Goal: Information Seeking & Learning: Learn about a topic

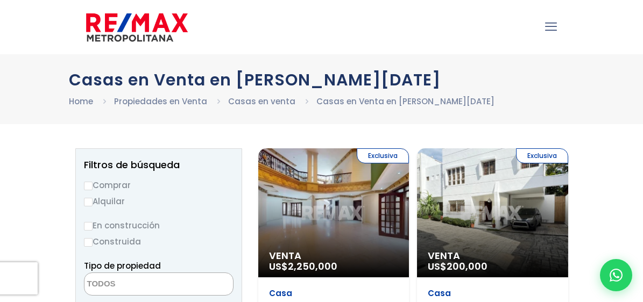
select select
click at [87, 187] on input "Comprar" at bounding box center [88, 186] width 9 height 9
radio input "true"
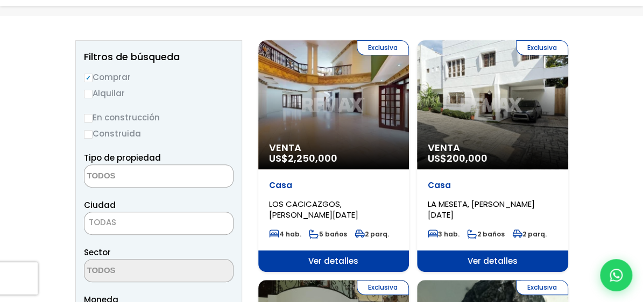
scroll to position [125, 0]
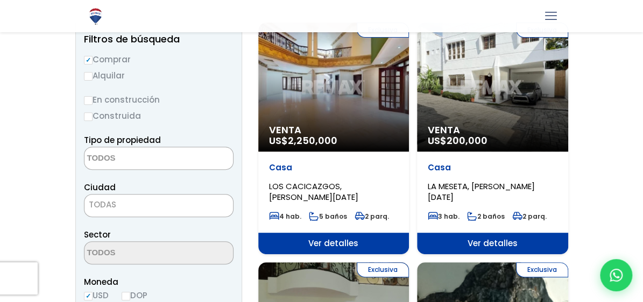
click at [211, 162] on span at bounding box center [159, 158] width 150 height 23
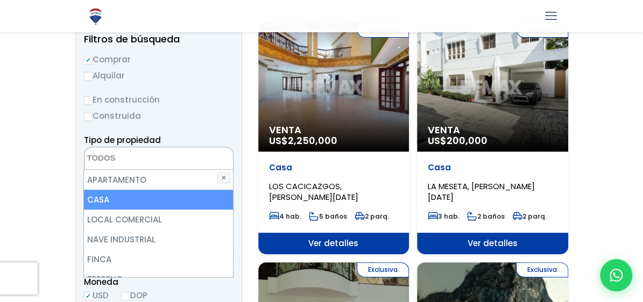
click at [94, 202] on li "CASA" at bounding box center [158, 200] width 149 height 20
select select "house"
click at [174, 200] on li "CASA" at bounding box center [158, 200] width 149 height 20
click at [92, 195] on li "CASA" at bounding box center [158, 200] width 149 height 20
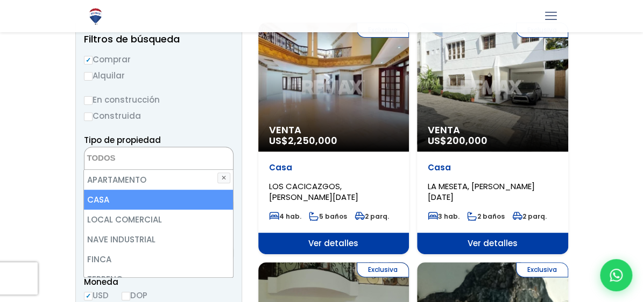
select select "house"
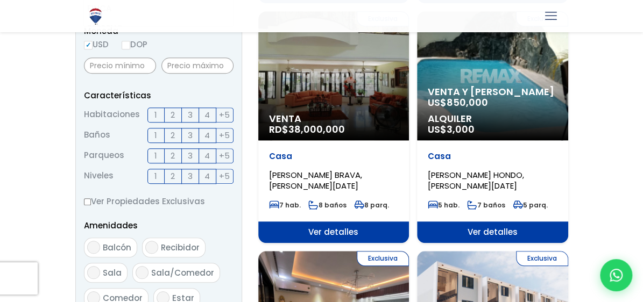
scroll to position [251, 0]
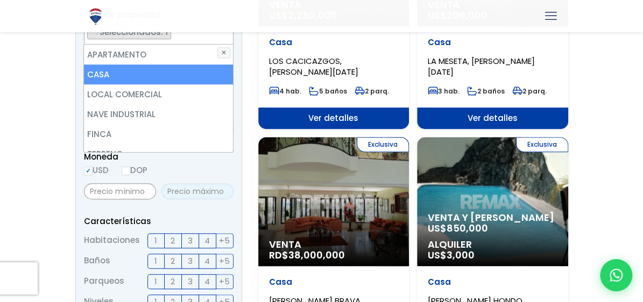
click at [192, 186] on div "Moneda USD DOP" at bounding box center [159, 177] width 150 height 54
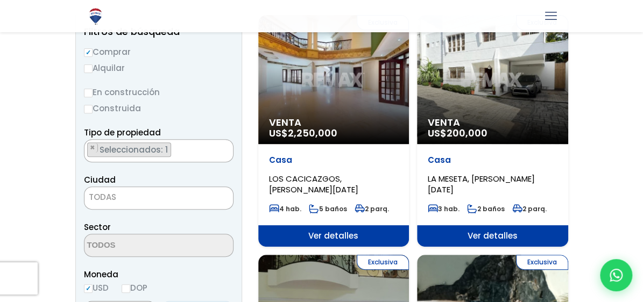
scroll to position [100, 0]
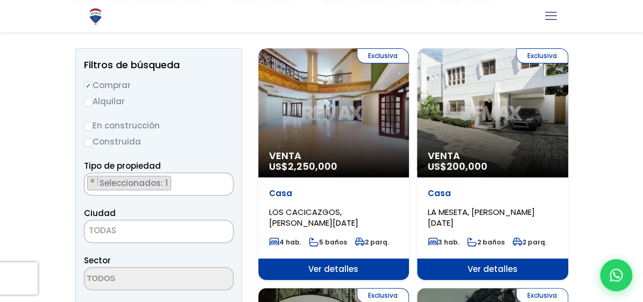
click at [177, 229] on span "TODAS" at bounding box center [159, 230] width 149 height 15
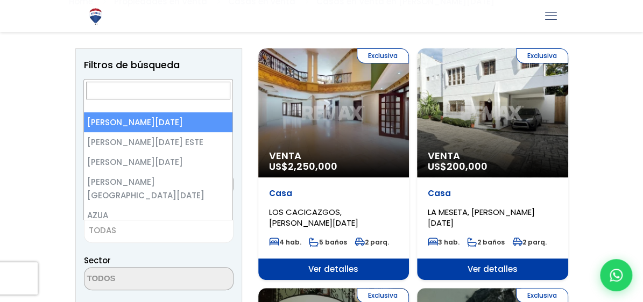
select select "1"
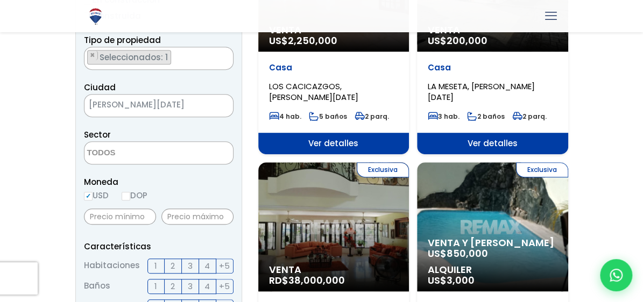
scroll to position [351, 0]
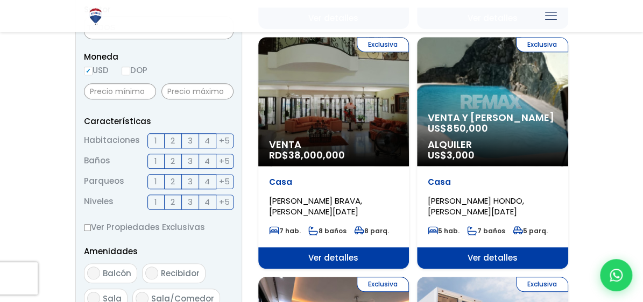
click at [188, 143] on span "3" at bounding box center [190, 140] width 5 height 13
click at [0, 0] on input "3" at bounding box center [0, 0] width 0 height 0
click at [177, 161] on label "2" at bounding box center [173, 161] width 17 height 15
click at [0, 0] on input "2" at bounding box center [0, 0] width 0 height 0
click at [171, 180] on span "2" at bounding box center [173, 181] width 4 height 13
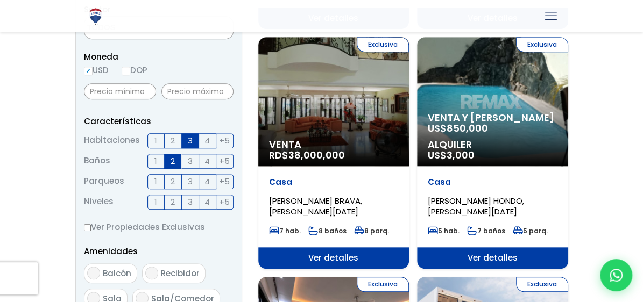
click at [0, 0] on input "2" at bounding box center [0, 0] width 0 height 0
click at [155, 199] on span "1" at bounding box center [155, 201] width 3 height 13
click at [0, 0] on input "1" at bounding box center [0, 0] width 0 height 0
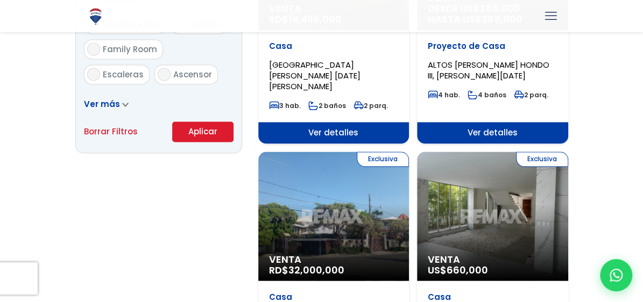
scroll to position [728, 0]
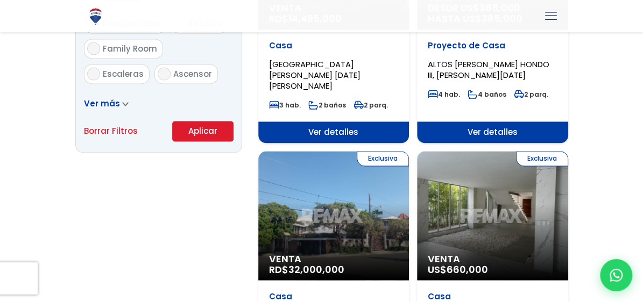
click at [203, 132] on button "Aplicar" at bounding box center [202, 131] width 61 height 20
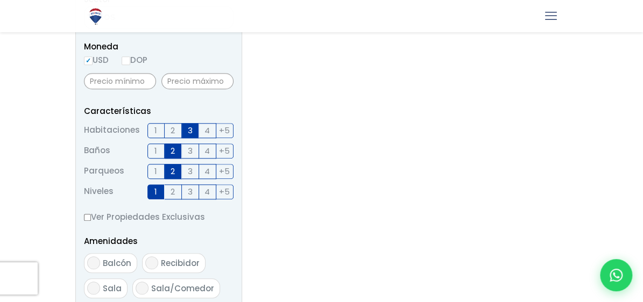
scroll to position [377, 0]
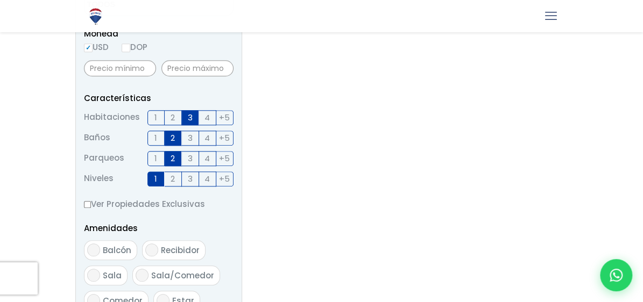
click at [192, 120] on span "3" at bounding box center [190, 117] width 5 height 13
click at [0, 0] on input "3" at bounding box center [0, 0] width 0 height 0
click at [174, 138] on span "2" at bounding box center [173, 137] width 4 height 13
click at [0, 0] on input "2" at bounding box center [0, 0] width 0 height 0
click at [171, 158] on span "2" at bounding box center [173, 158] width 4 height 13
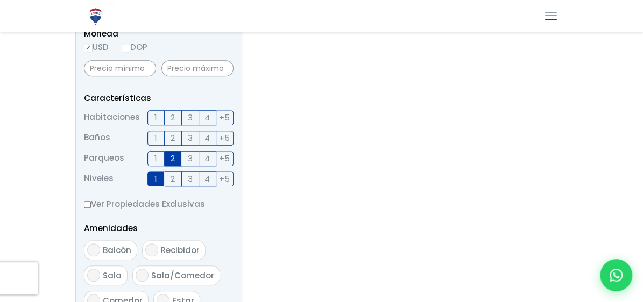
click at [0, 0] on input "2" at bounding box center [0, 0] width 0 height 0
click at [158, 175] on label "1" at bounding box center [155, 179] width 17 height 15
click at [0, 0] on input "1" at bounding box center [0, 0] width 0 height 0
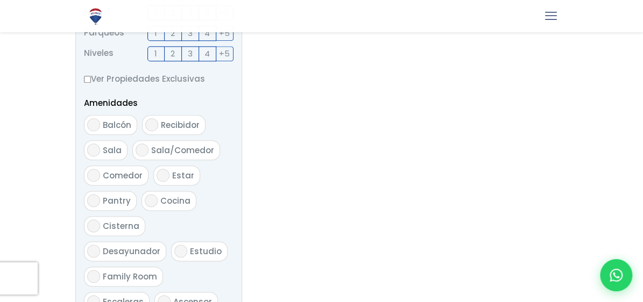
scroll to position [754, 0]
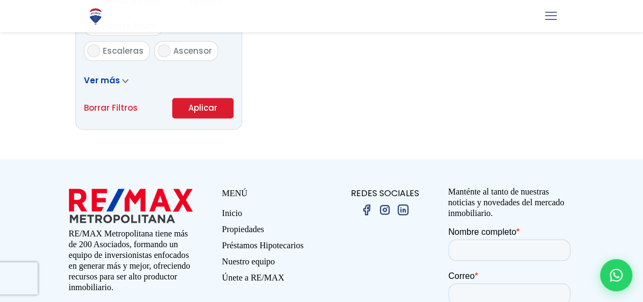
click at [197, 110] on button "Aplicar" at bounding box center [202, 108] width 61 height 20
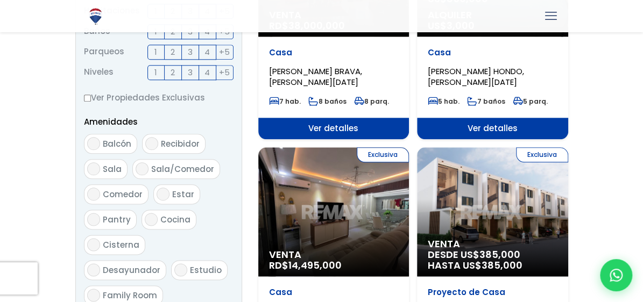
scroll to position [502, 0]
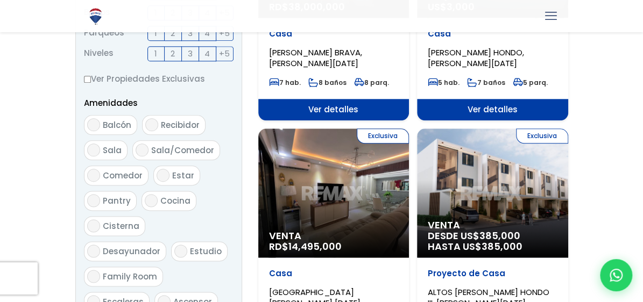
click at [367, 191] on div "Exclusiva Venta RD$ 14,495,000" at bounding box center [333, 193] width 151 height 129
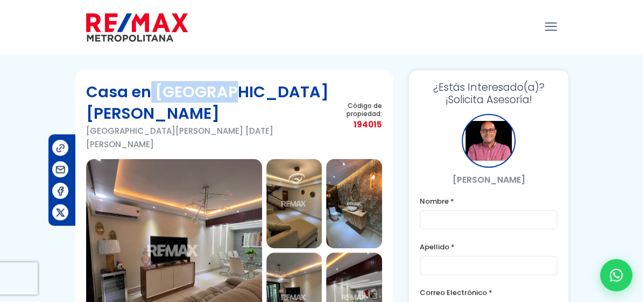
drag, startPoint x: 152, startPoint y: 90, endPoint x: 219, endPoint y: 92, distance: 66.2
click at [219, 92] on h1 "Casa en Los Ríos" at bounding box center [210, 102] width 249 height 43
drag, startPoint x: 219, startPoint y: 92, endPoint x: 202, endPoint y: 92, distance: 16.7
copy h1 "Los Ríos"
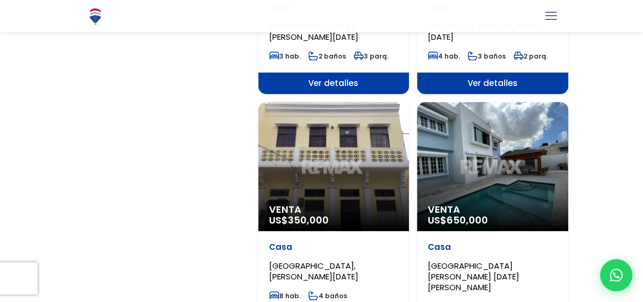
scroll to position [1884, 0]
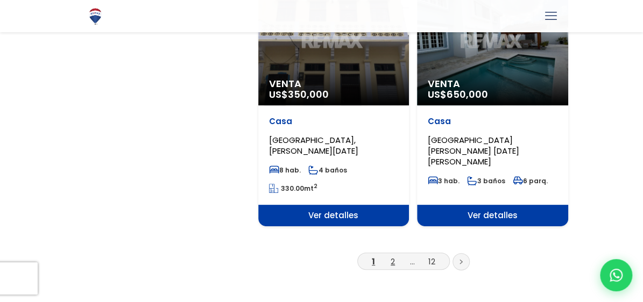
click at [391, 256] on link "2" at bounding box center [393, 261] width 4 height 11
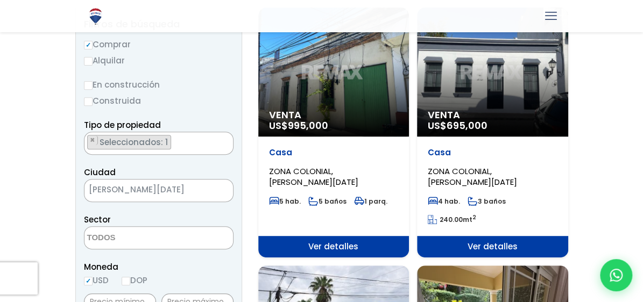
scroll to position [125, 0]
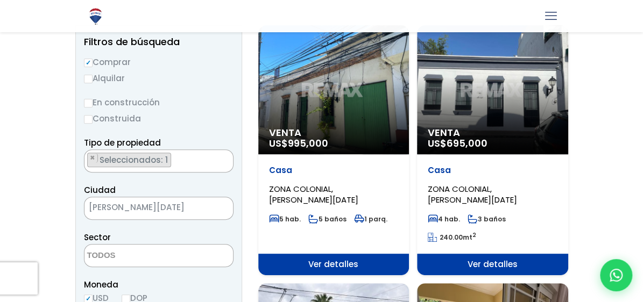
click at [314, 98] on div "Venta US$ 995,000" at bounding box center [333, 89] width 151 height 129
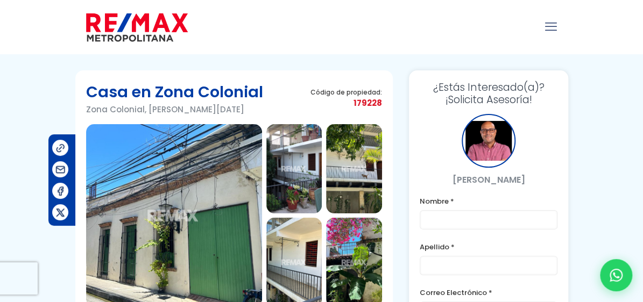
click at [300, 174] on img at bounding box center [294, 168] width 56 height 89
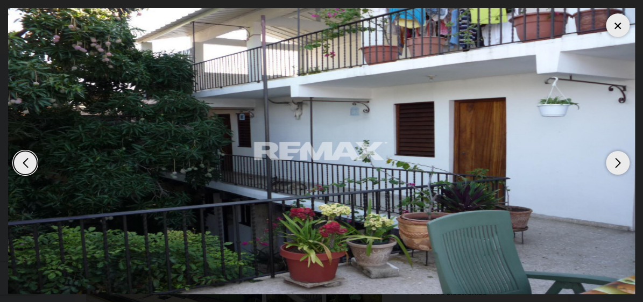
click at [618, 165] on div "Next slide" at bounding box center [618, 163] width 24 height 24
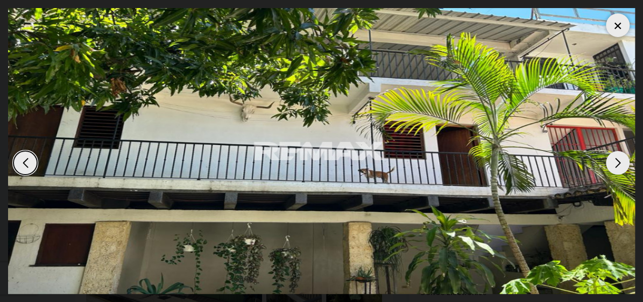
click at [618, 165] on div "Next slide" at bounding box center [618, 163] width 24 height 24
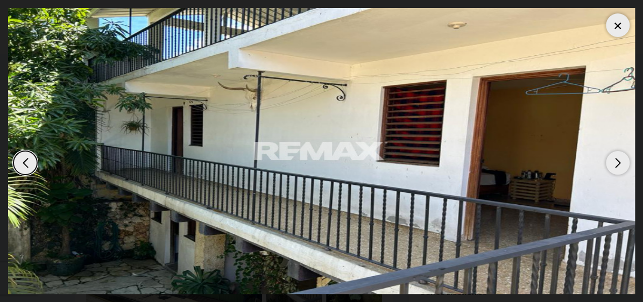
click at [618, 165] on div "Next slide" at bounding box center [618, 163] width 24 height 24
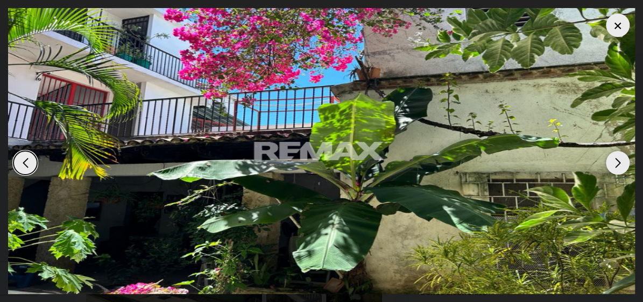
click at [618, 165] on div "Next slide" at bounding box center [618, 163] width 24 height 24
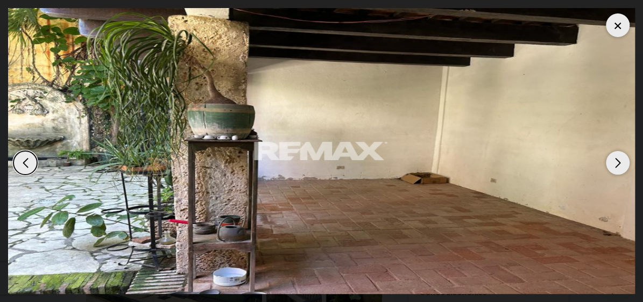
click at [618, 165] on div "Next slide" at bounding box center [618, 163] width 24 height 24
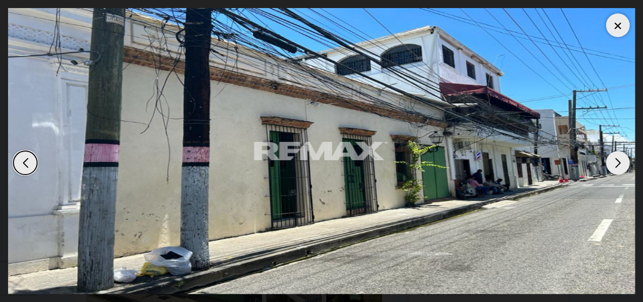
click at [618, 165] on div "Next slide" at bounding box center [618, 163] width 24 height 24
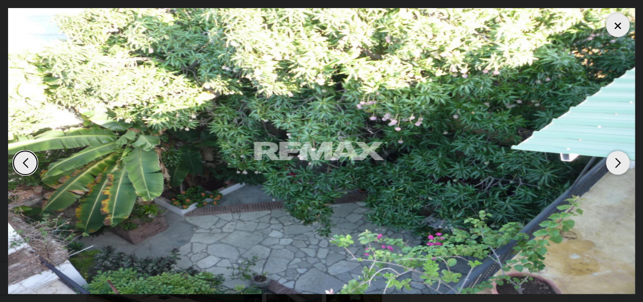
click at [618, 165] on div "Next slide" at bounding box center [618, 163] width 24 height 24
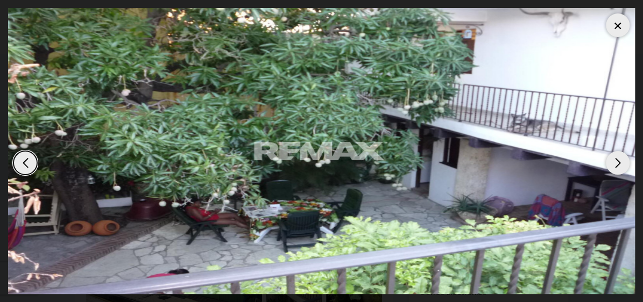
click at [618, 165] on div "Next slide" at bounding box center [618, 163] width 24 height 24
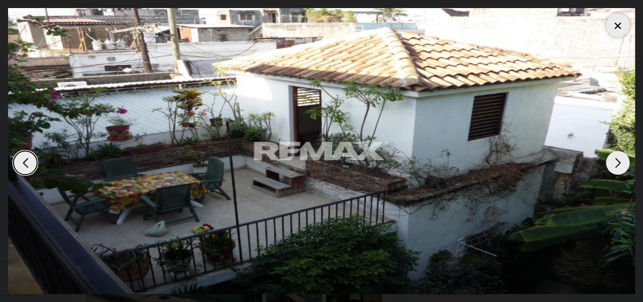
click at [618, 165] on div "Next slide" at bounding box center [618, 163] width 24 height 24
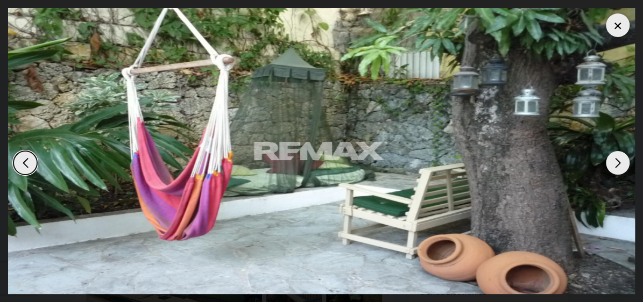
click at [618, 165] on div "Next slide" at bounding box center [618, 163] width 24 height 24
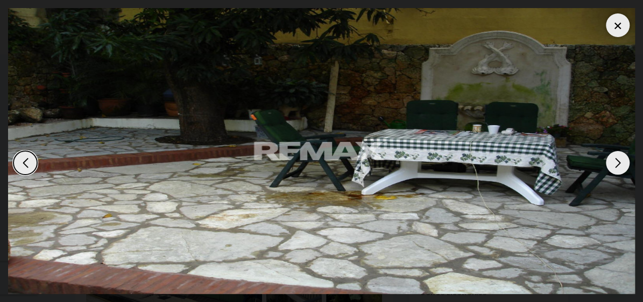
click at [618, 165] on div "Next slide" at bounding box center [618, 163] width 24 height 24
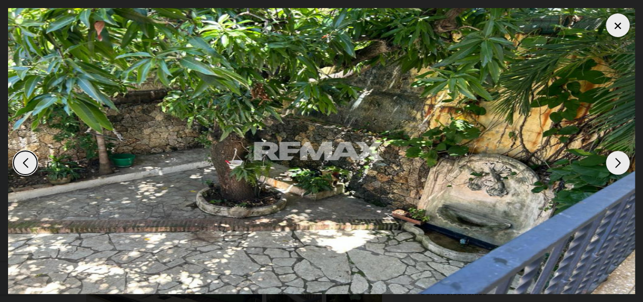
click at [618, 165] on div "Next slide" at bounding box center [618, 163] width 24 height 24
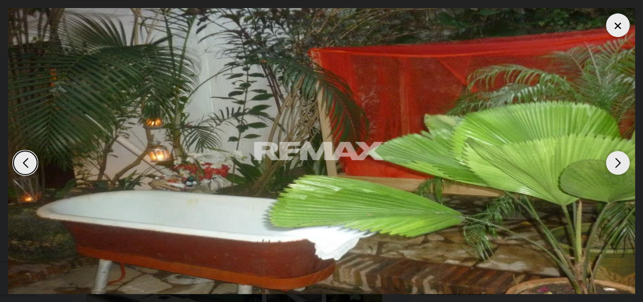
click at [618, 165] on div "Next slide" at bounding box center [618, 163] width 24 height 24
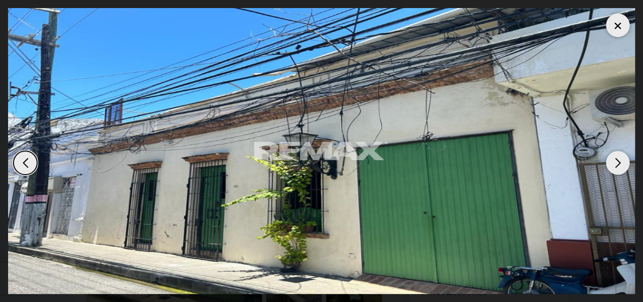
click at [619, 35] on div at bounding box center [618, 25] width 24 height 24
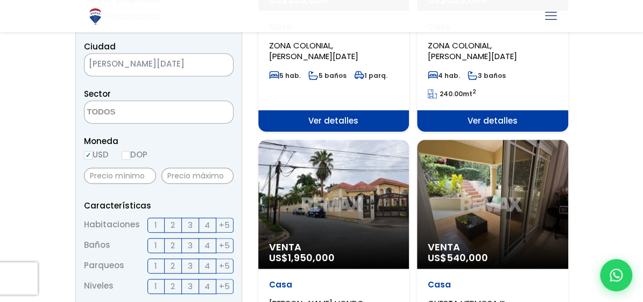
scroll to position [251, 0]
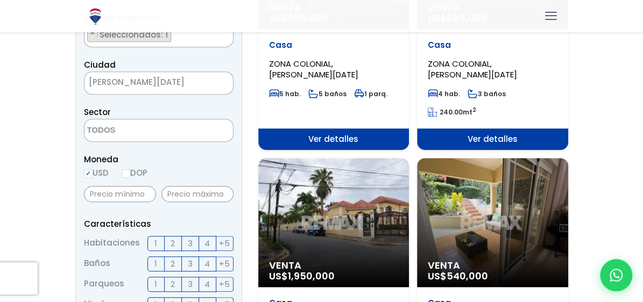
click at [148, 128] on textarea "Search" at bounding box center [137, 130] width 104 height 23
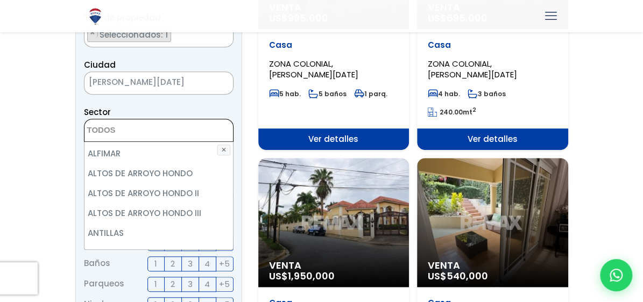
scroll to position [108, 0]
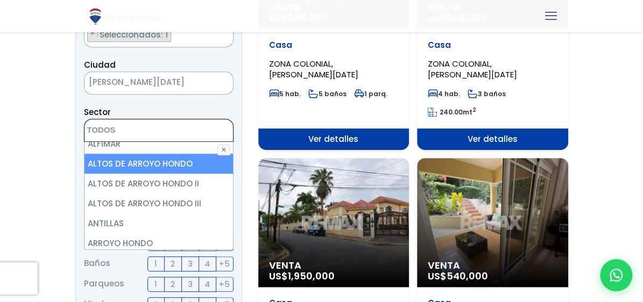
click at [158, 166] on li "ALTOS DE ARROYO HONDO" at bounding box center [159, 164] width 149 height 20
select select "19"
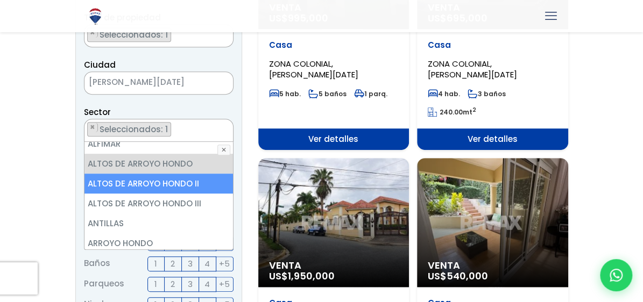
click at [181, 180] on li "ALTOS DE ARROYO HONDO II" at bounding box center [159, 184] width 149 height 20
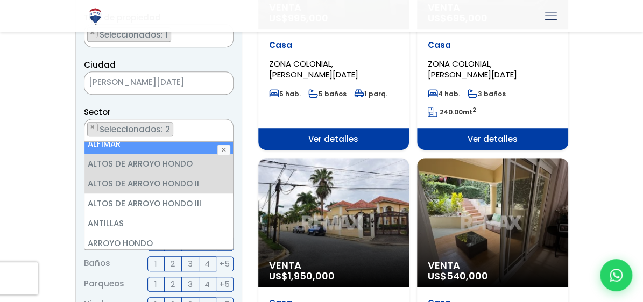
click at [198, 130] on ul "× Seleccionados: 2 × Seleccionados: 2" at bounding box center [152, 130] width 135 height 23
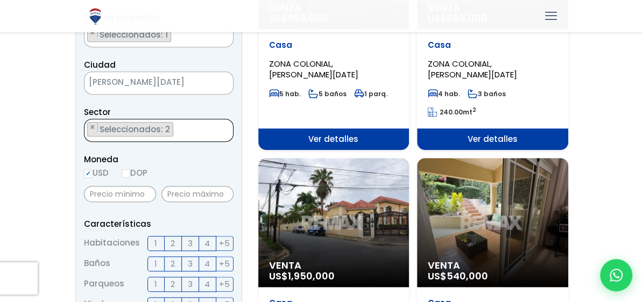
click at [196, 131] on ul "× Seleccionados: 2 × Seleccionados: 2" at bounding box center [152, 130] width 135 height 23
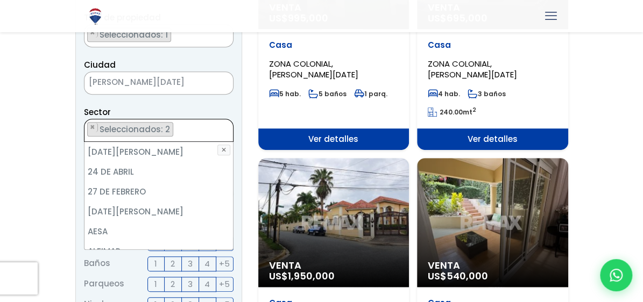
scroll to position [85, 0]
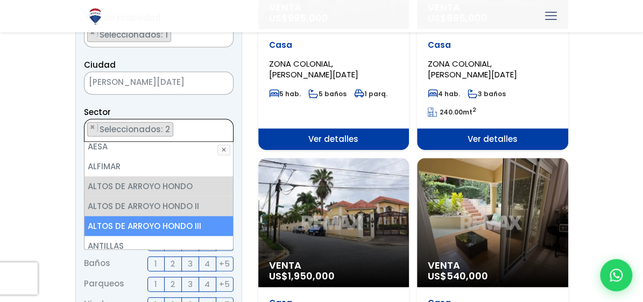
click at [181, 226] on li "ALTOS DE ARROYO HONDO III" at bounding box center [159, 226] width 149 height 20
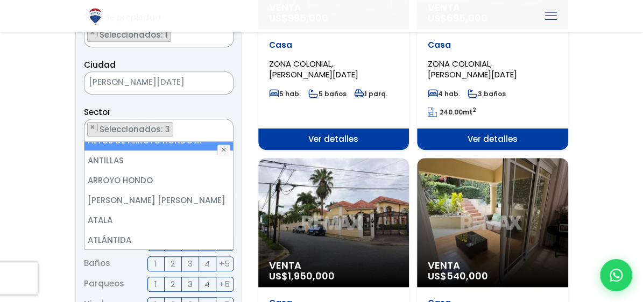
scroll to position [193, 0]
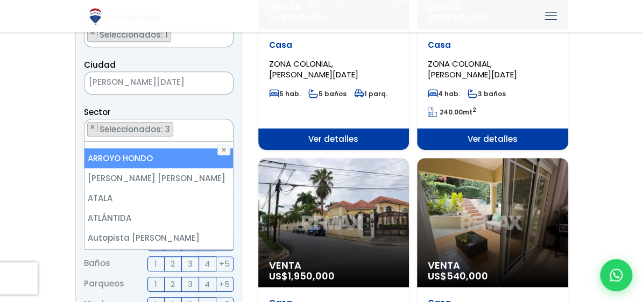
click at [150, 152] on li "ARROYO HONDO" at bounding box center [159, 159] width 149 height 20
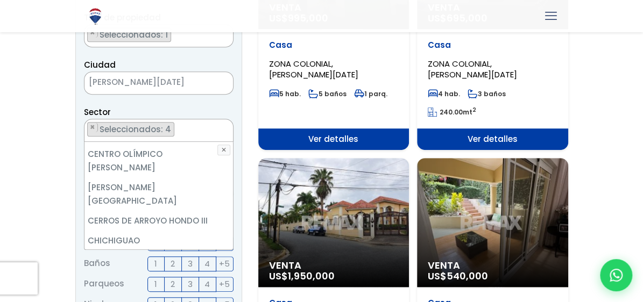
scroll to position [623, 0]
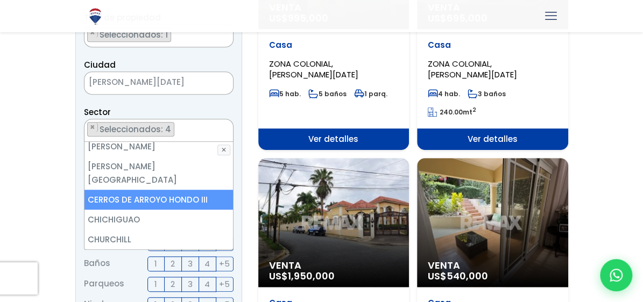
click at [207, 190] on li "CERROS DE ARROYO HONDO III" at bounding box center [159, 200] width 149 height 20
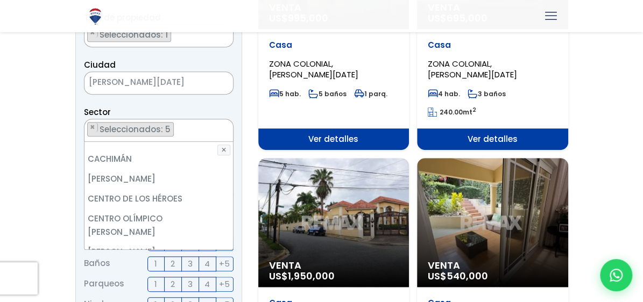
scroll to position [516, 0]
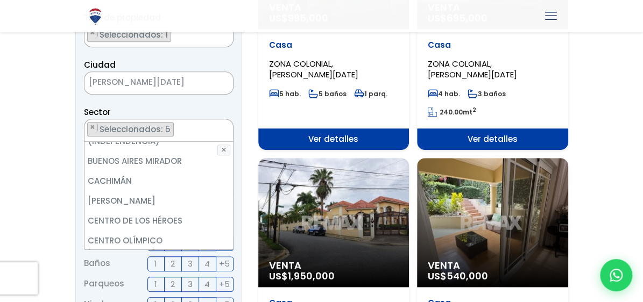
click at [184, 264] on li "[PERSON_NAME][GEOGRAPHIC_DATA]" at bounding box center [159, 280] width 149 height 33
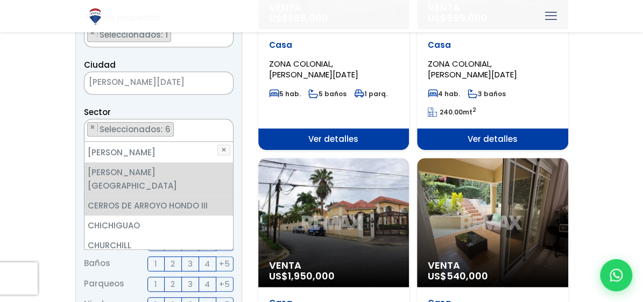
scroll to position [749, 0]
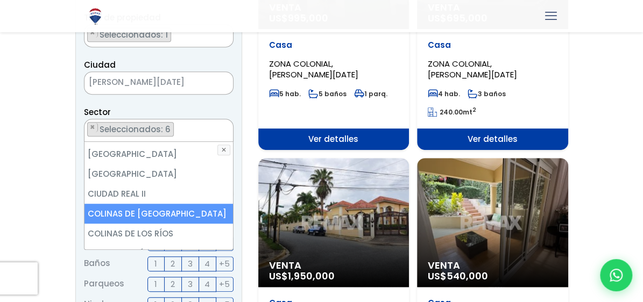
click at [204, 204] on li "COLINAS DE [GEOGRAPHIC_DATA]" at bounding box center [159, 214] width 149 height 20
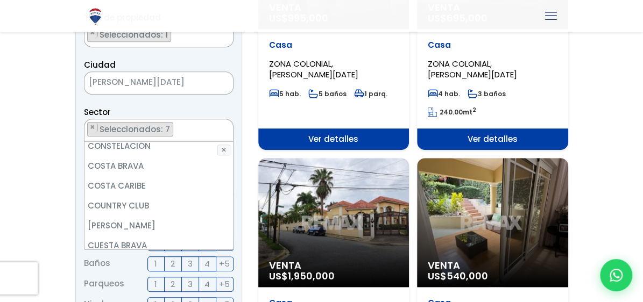
click at [158, 256] on li "CUESTA HERMOSA I" at bounding box center [159, 266] width 149 height 20
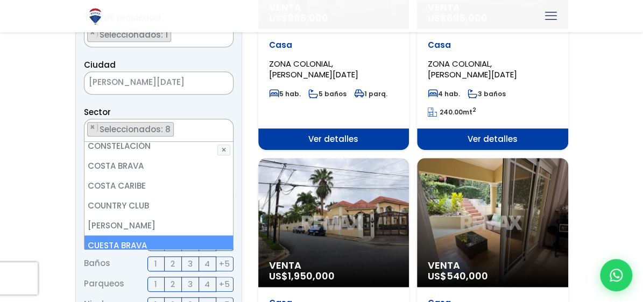
scroll to position [964, 0]
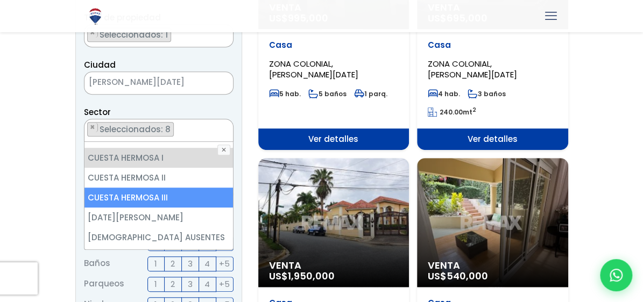
click at [158, 188] on li "CUESTA HERMOSA III" at bounding box center [159, 198] width 149 height 20
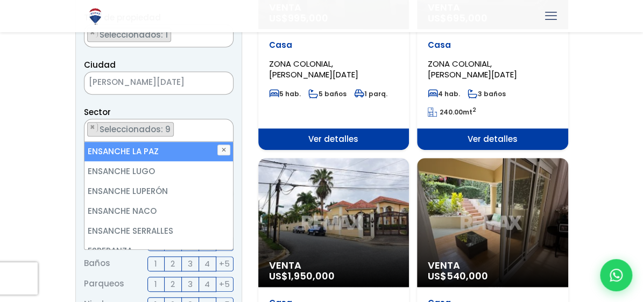
scroll to position [1610, 0]
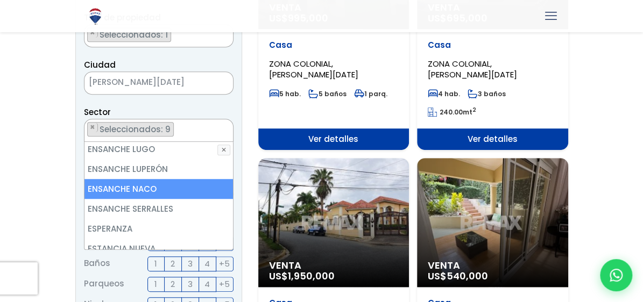
click at [156, 179] on li "ENSANCHE NACO" at bounding box center [159, 189] width 149 height 20
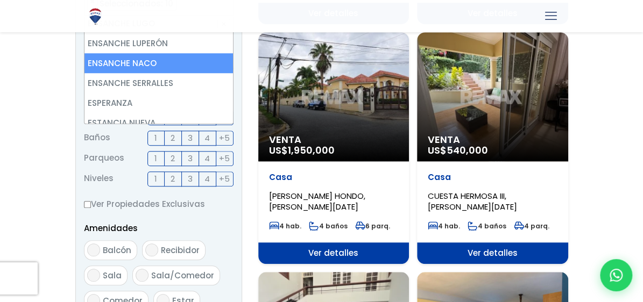
scroll to position [628, 0]
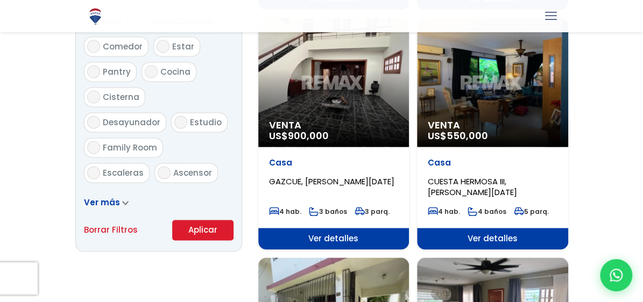
scroll to position [825, 0]
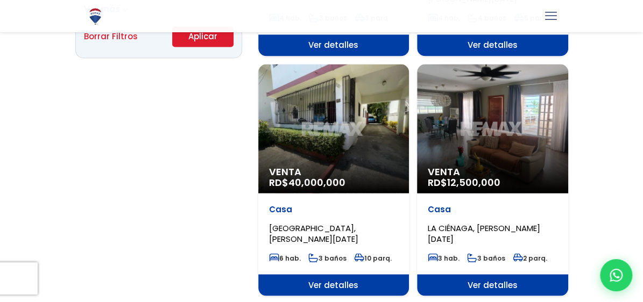
click at [203, 41] on button "Aplicar" at bounding box center [202, 36] width 61 height 20
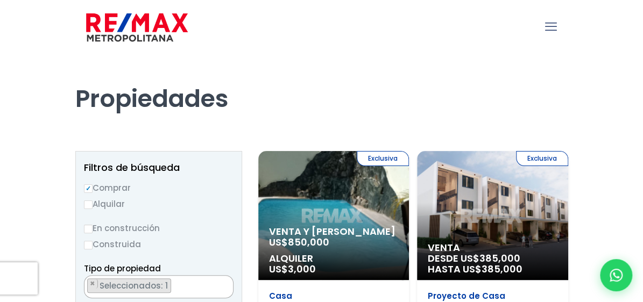
select select "19"
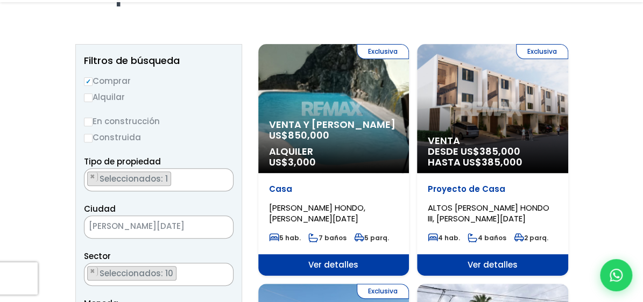
scroll to position [125, 0]
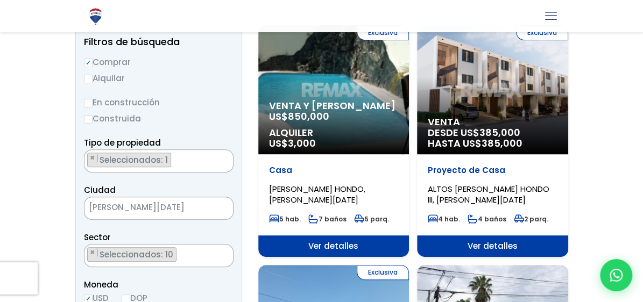
click at [488, 99] on div "Exclusiva Venta DESDE US$ 385,000 HASTA US$ 385,000" at bounding box center [492, 89] width 151 height 129
select select "19"
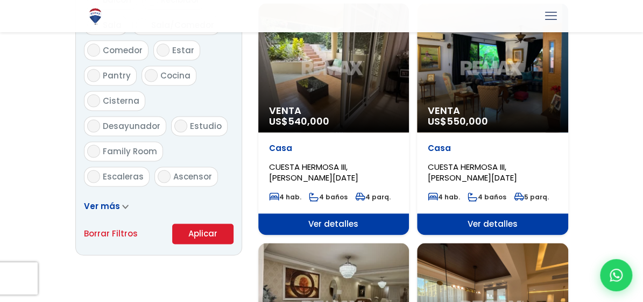
scroll to position [754, 0]
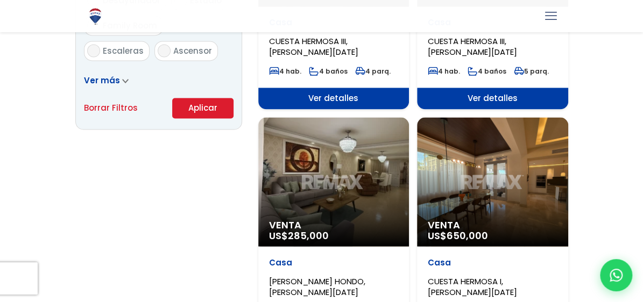
click at [325, 183] on div "Venta US$ 285,000" at bounding box center [333, 181] width 151 height 129
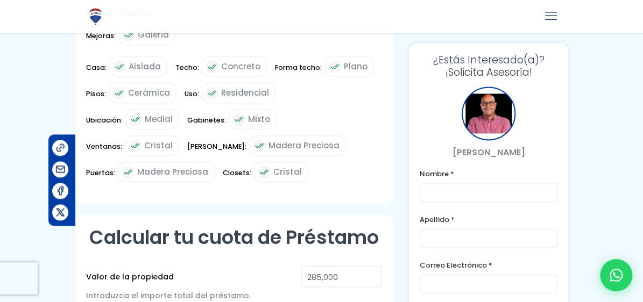
scroll to position [377, 0]
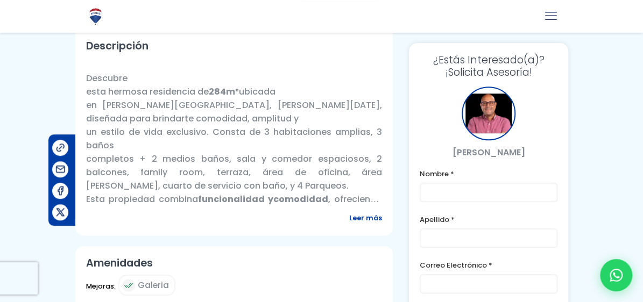
click at [367, 212] on span "Leer más" at bounding box center [365, 218] width 33 height 13
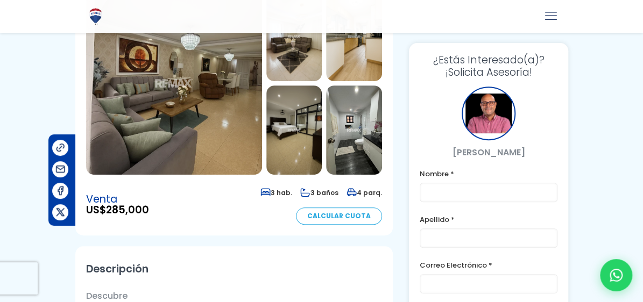
scroll to position [0, 0]
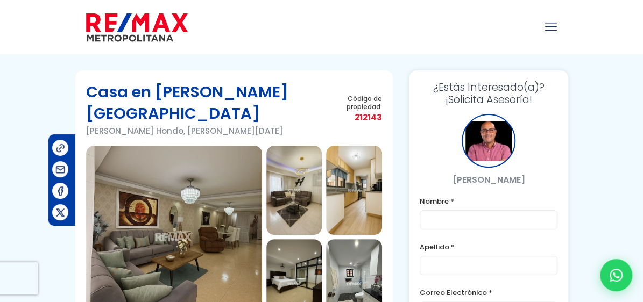
click at [299, 174] on img at bounding box center [294, 190] width 56 height 89
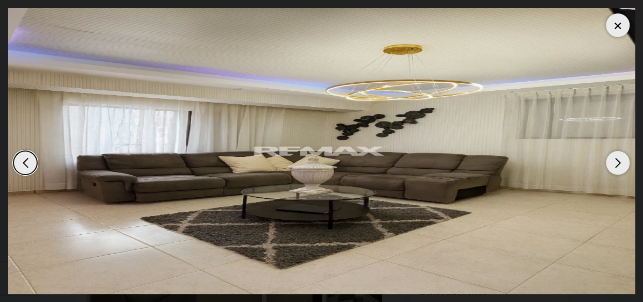
click at [618, 168] on div "Next slide" at bounding box center [618, 163] width 24 height 24
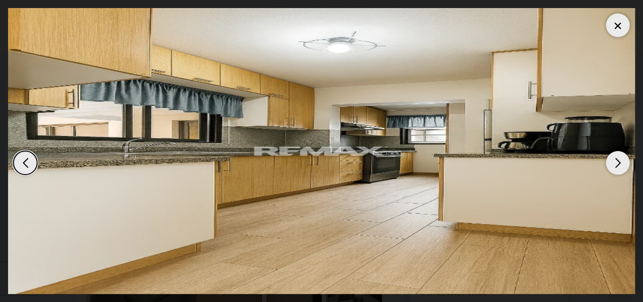
click at [618, 168] on div "Next slide" at bounding box center [618, 163] width 24 height 24
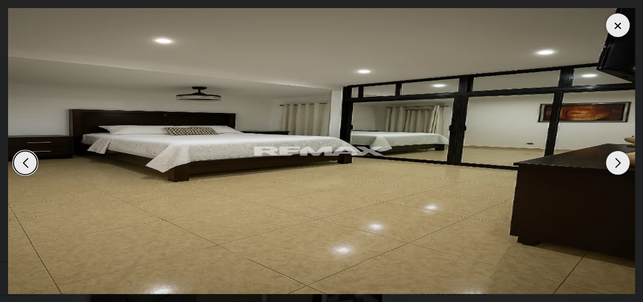
click at [618, 168] on div "Next slide" at bounding box center [618, 163] width 24 height 24
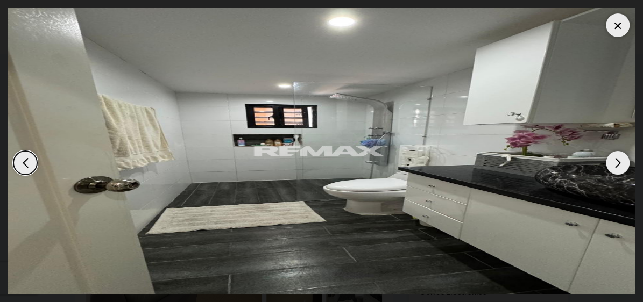
click at [618, 168] on div "Next slide" at bounding box center [618, 163] width 24 height 24
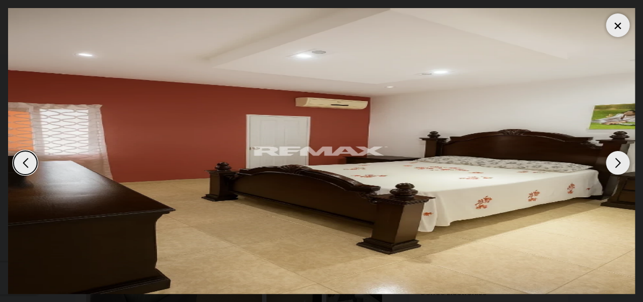
click at [618, 168] on div "Next slide" at bounding box center [618, 163] width 24 height 24
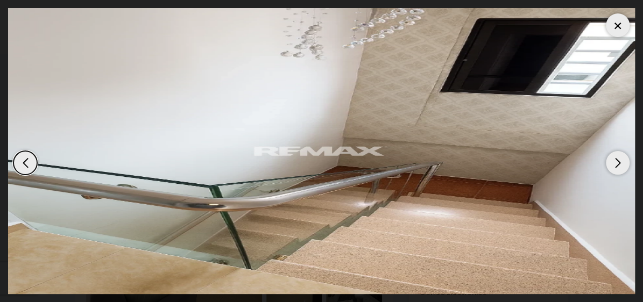
click at [618, 168] on div "Next slide" at bounding box center [618, 163] width 24 height 24
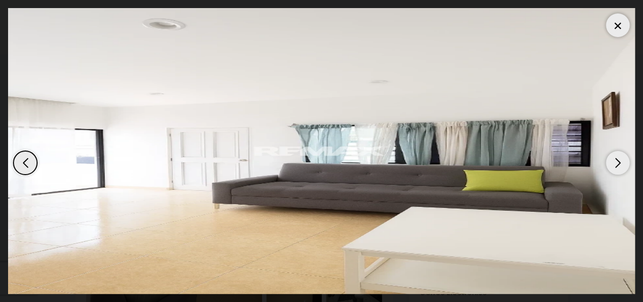
click at [618, 168] on div "Next slide" at bounding box center [618, 163] width 24 height 24
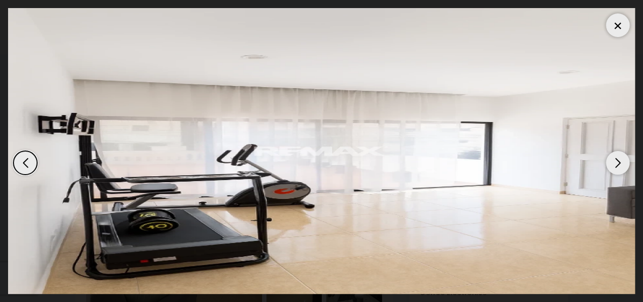
click at [618, 168] on div "Next slide" at bounding box center [618, 163] width 24 height 24
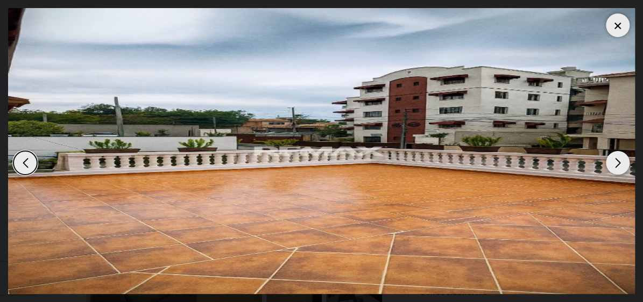
click at [618, 168] on div "Next slide" at bounding box center [618, 163] width 24 height 24
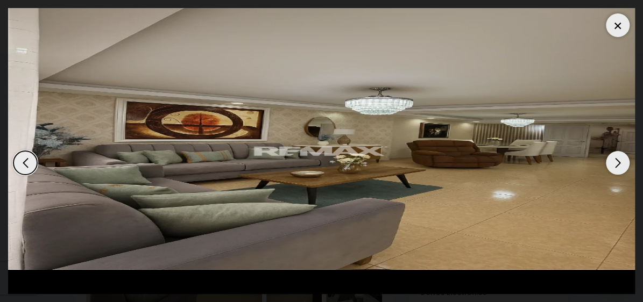
click at [618, 168] on div "Next slide" at bounding box center [618, 163] width 24 height 24
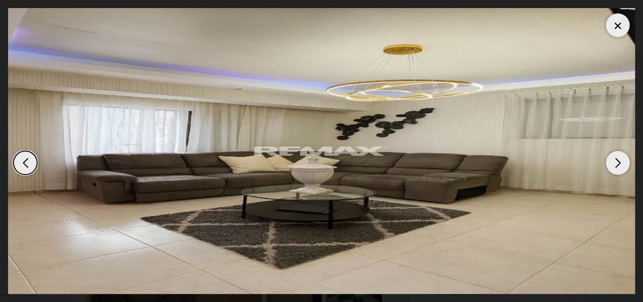
click at [618, 168] on div "Next slide" at bounding box center [618, 163] width 24 height 24
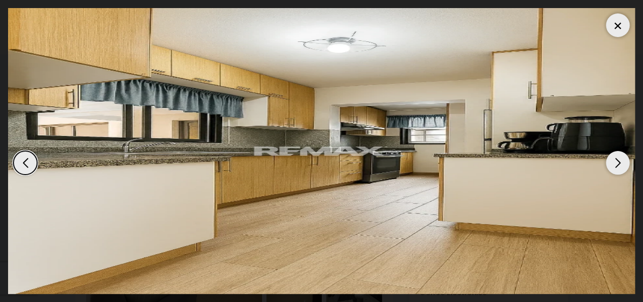
click at [615, 24] on div at bounding box center [618, 25] width 24 height 24
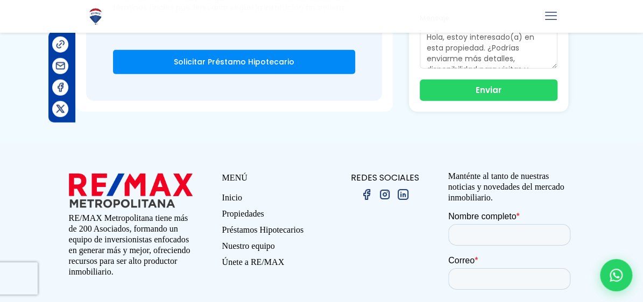
scroll to position [1381, 0]
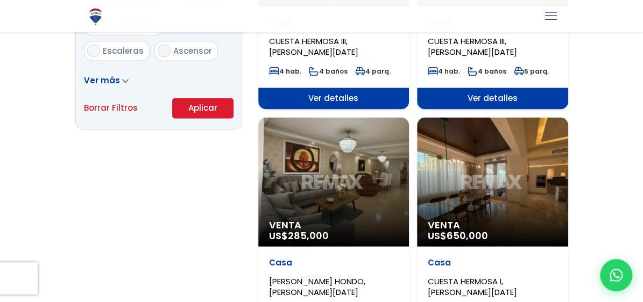
scroll to position [754, 0]
select select "19"
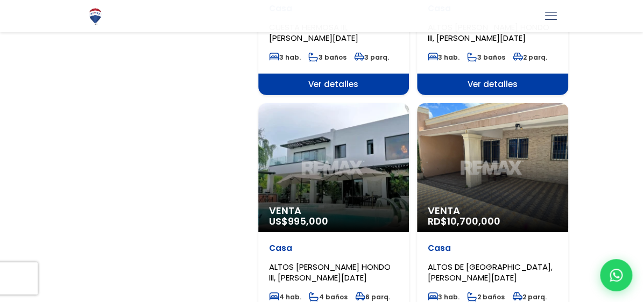
scroll to position [1507, 0]
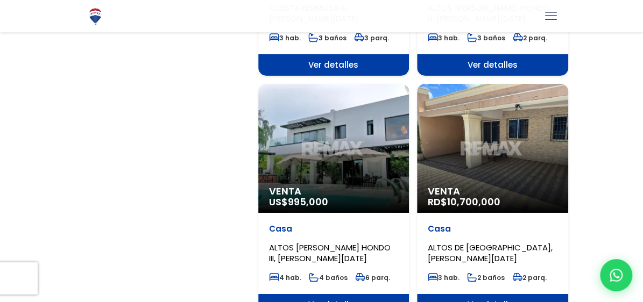
click at [484, 147] on div "Venta RD$ 10,700,000" at bounding box center [492, 148] width 151 height 129
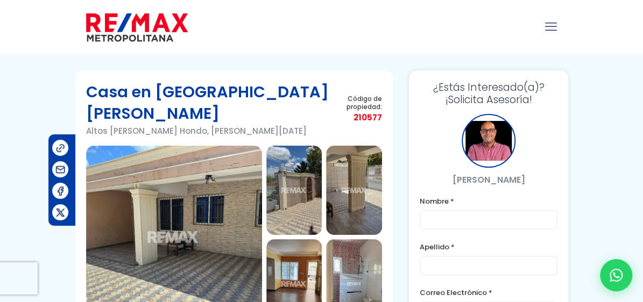
scroll to position [125, 0]
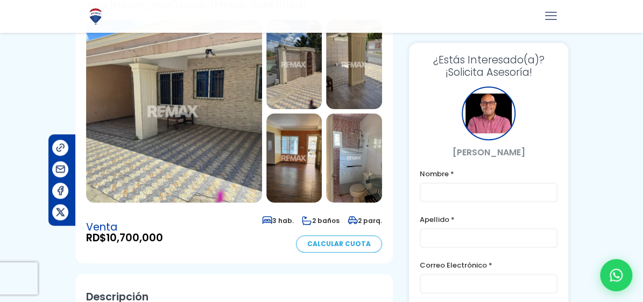
click at [299, 95] on img at bounding box center [294, 64] width 56 height 89
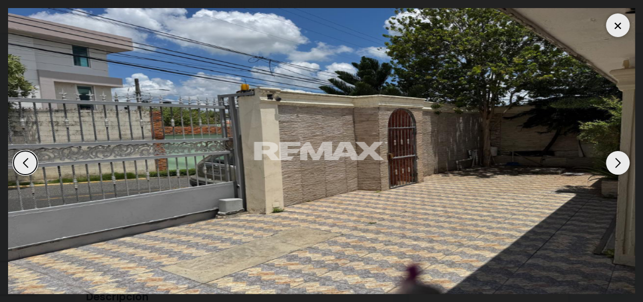
click at [618, 160] on div "Next slide" at bounding box center [618, 163] width 24 height 24
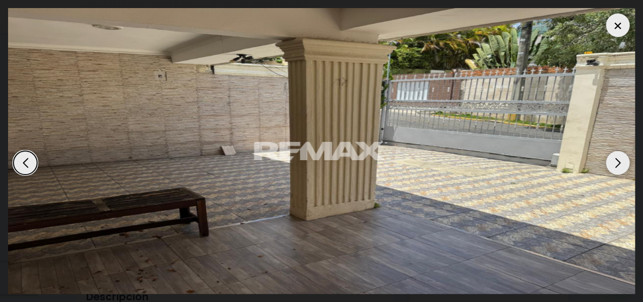
click at [618, 160] on div "Next slide" at bounding box center [618, 163] width 24 height 24
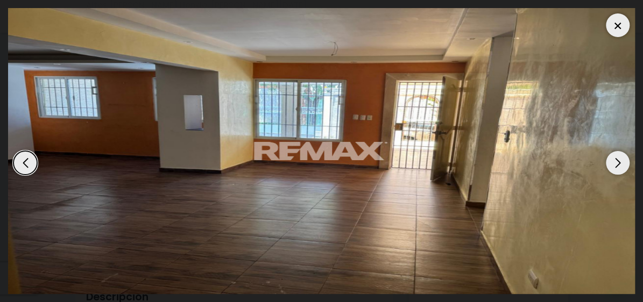
click at [618, 160] on div "Next slide" at bounding box center [618, 163] width 24 height 24
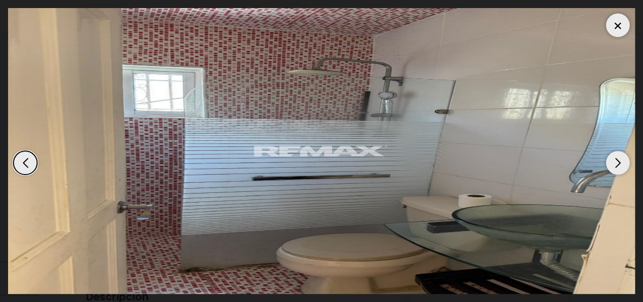
click at [618, 160] on div "Next slide" at bounding box center [618, 163] width 24 height 24
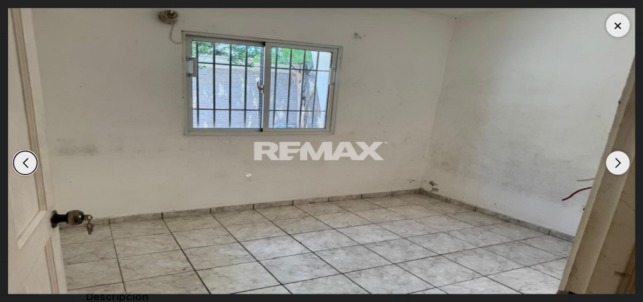
click at [618, 160] on div "Next slide" at bounding box center [618, 163] width 24 height 24
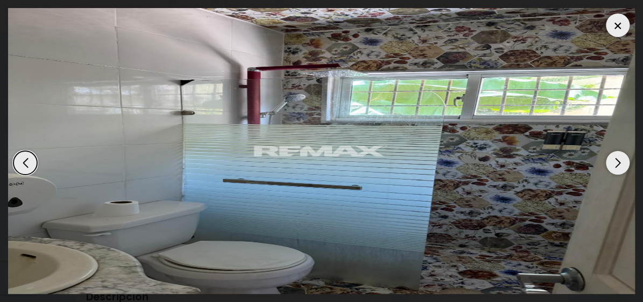
click at [618, 160] on div "Next slide" at bounding box center [618, 163] width 24 height 24
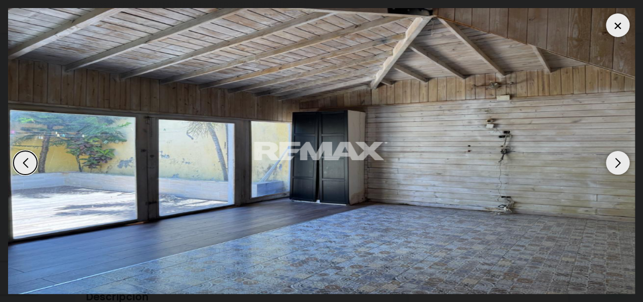
click at [618, 160] on div "Next slide" at bounding box center [618, 163] width 24 height 24
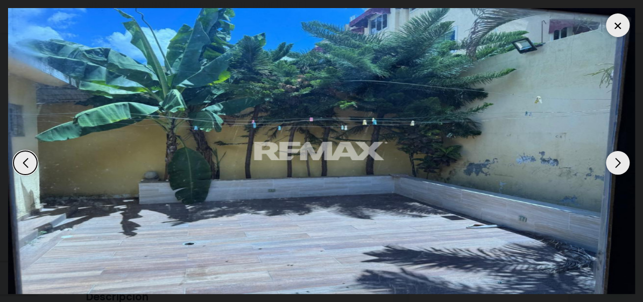
click at [618, 32] on div at bounding box center [618, 25] width 24 height 24
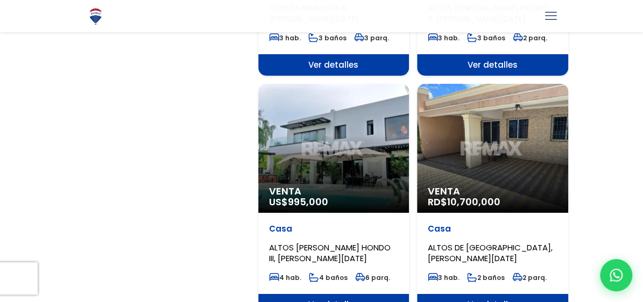
scroll to position [1507, 0]
select select "19"
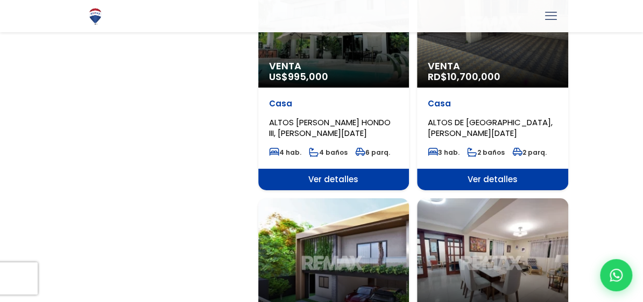
scroll to position [1758, 0]
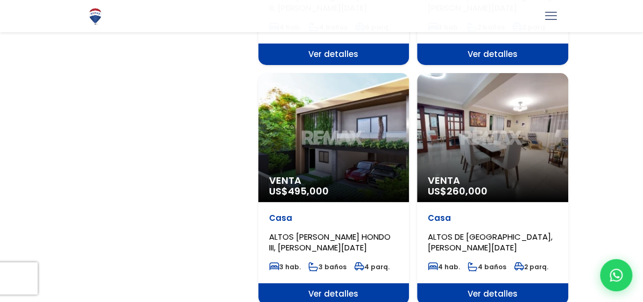
click at [477, 149] on div "Venta US$ 260,000" at bounding box center [492, 137] width 151 height 129
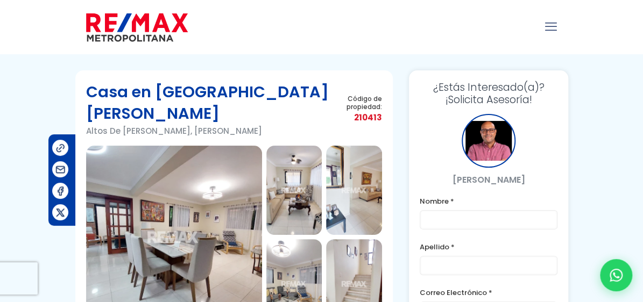
click at [170, 218] on img at bounding box center [174, 237] width 176 height 183
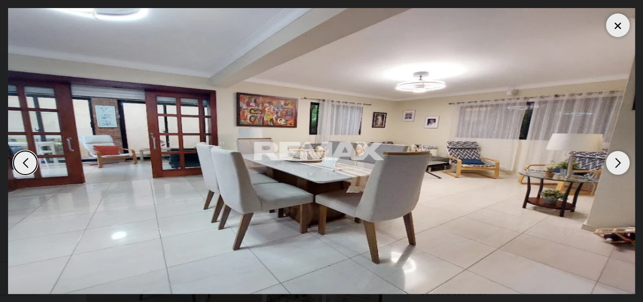
click at [614, 167] on div "Next slide" at bounding box center [618, 163] width 24 height 24
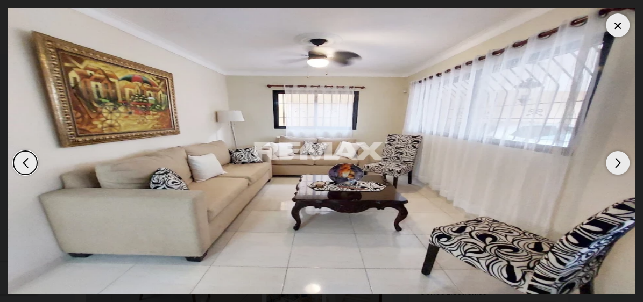
click at [614, 167] on div "Next slide" at bounding box center [618, 163] width 24 height 24
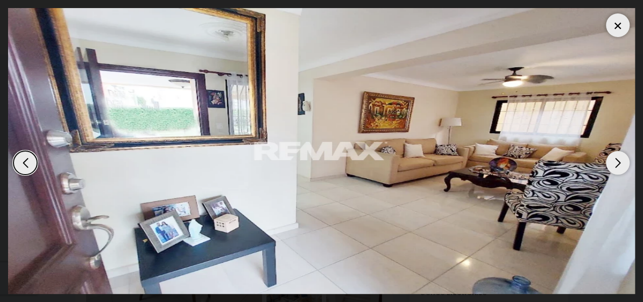
click at [614, 167] on div "Next slide" at bounding box center [618, 163] width 24 height 24
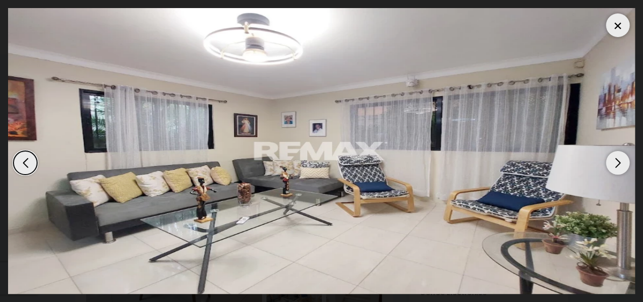
click at [614, 167] on div "Next slide" at bounding box center [618, 163] width 24 height 24
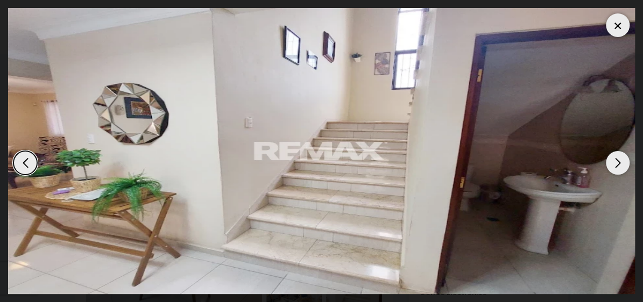
click at [614, 167] on div "Next slide" at bounding box center [618, 163] width 24 height 24
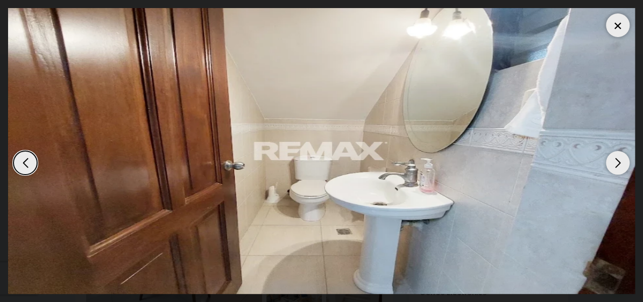
click at [614, 167] on div "Next slide" at bounding box center [618, 163] width 24 height 24
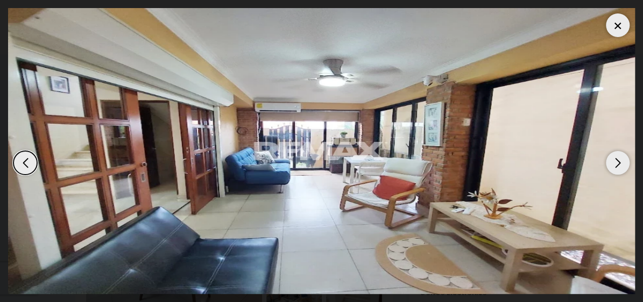
click at [614, 167] on div "Next slide" at bounding box center [618, 163] width 24 height 24
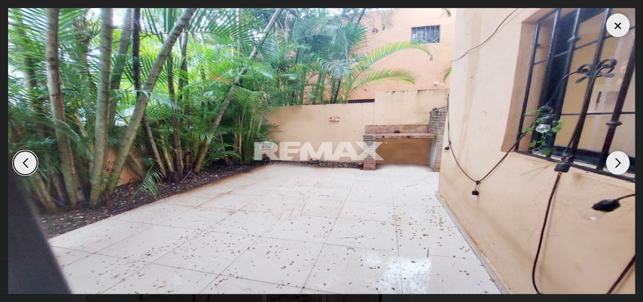
click at [614, 167] on div "Next slide" at bounding box center [618, 163] width 24 height 24
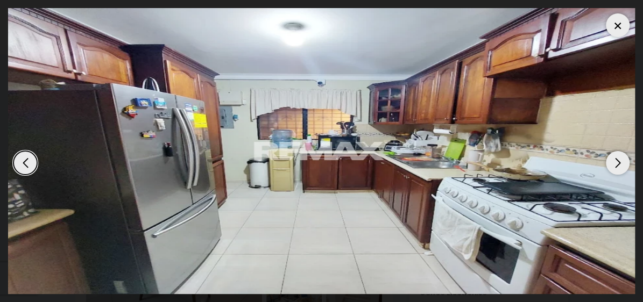
click at [614, 167] on div "Next slide" at bounding box center [618, 163] width 24 height 24
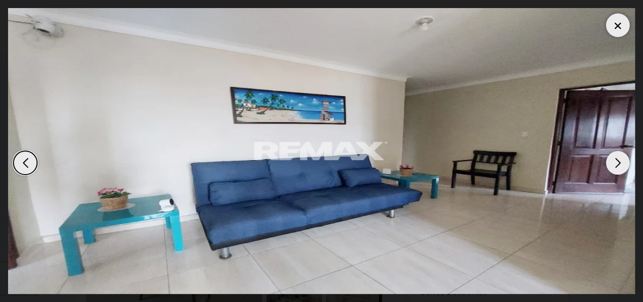
click at [614, 167] on div "Next slide" at bounding box center [618, 163] width 24 height 24
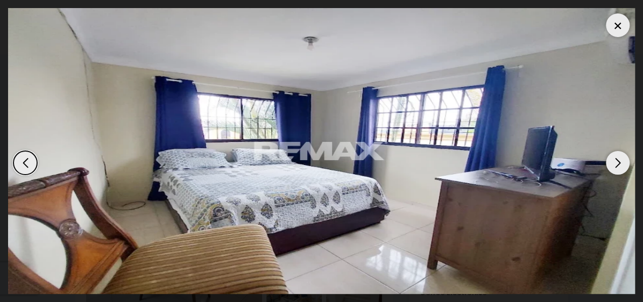
click at [614, 167] on div "Next slide" at bounding box center [618, 163] width 24 height 24
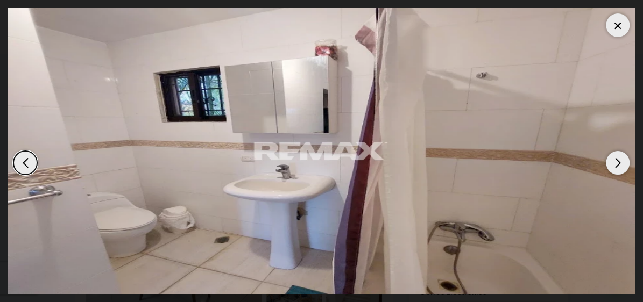
click at [614, 167] on div "Next slide" at bounding box center [618, 163] width 24 height 24
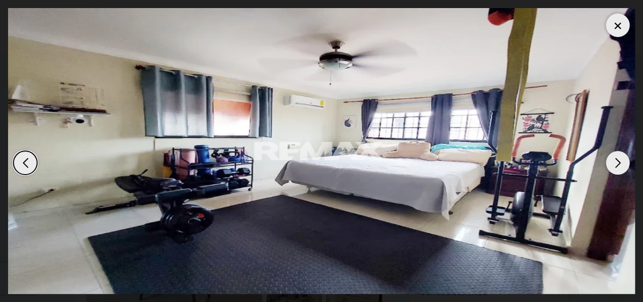
click at [611, 34] on div at bounding box center [618, 25] width 24 height 24
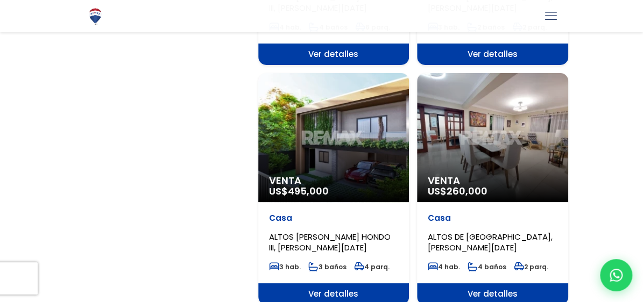
scroll to position [1000, 0]
select select "19"
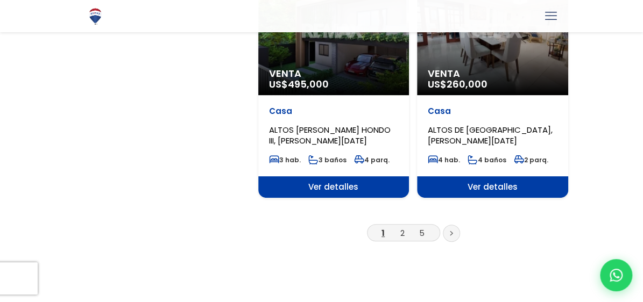
scroll to position [1884, 0]
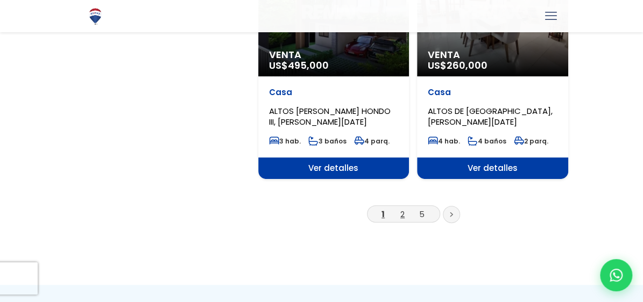
click at [402, 220] on link "2" at bounding box center [402, 214] width 4 height 11
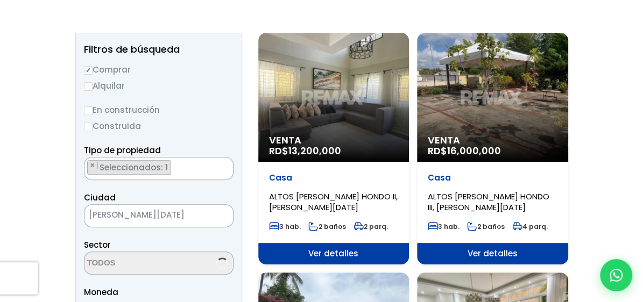
scroll to position [125, 0]
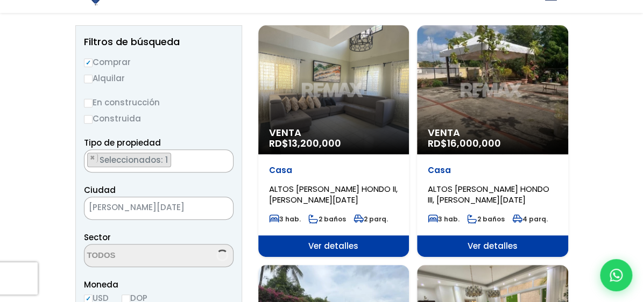
select select "19"
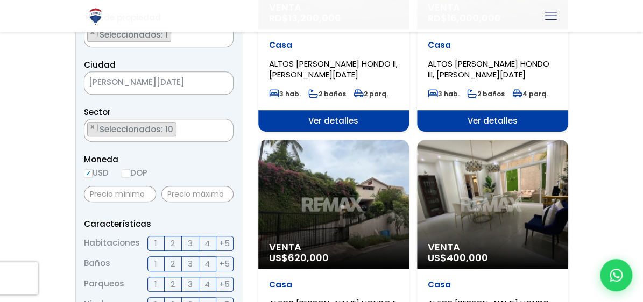
scroll to position [377, 0]
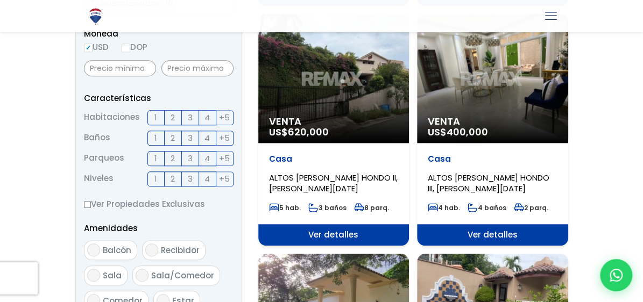
click at [516, 102] on div "Venta US$ 400,000" at bounding box center [492, 78] width 151 height 129
select select "19"
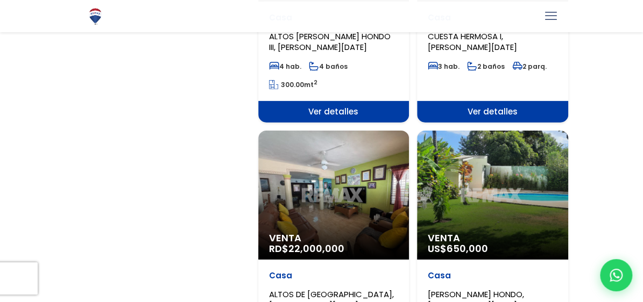
scroll to position [1507, 0]
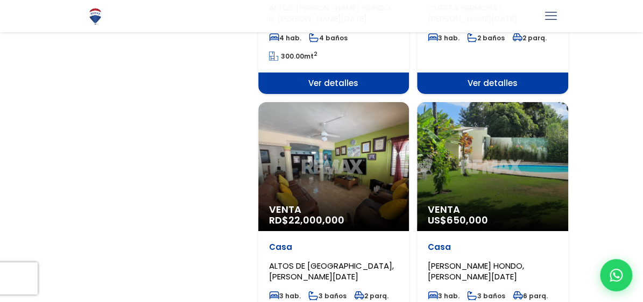
click at [356, 171] on div "Venta RD$ 22,000,000" at bounding box center [333, 166] width 151 height 129
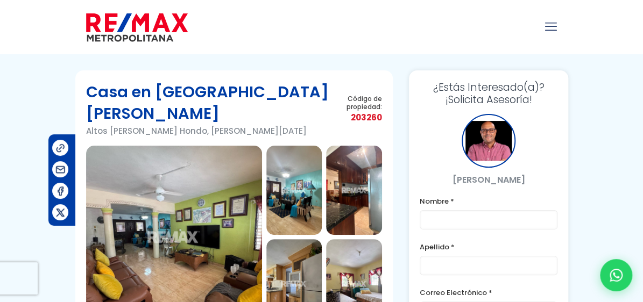
click at [192, 199] on img at bounding box center [174, 237] width 176 height 183
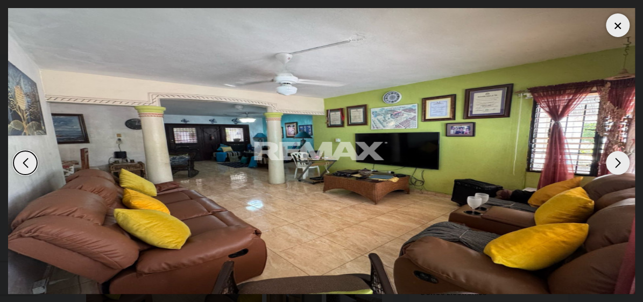
click at [616, 162] on div "Next slide" at bounding box center [618, 163] width 24 height 24
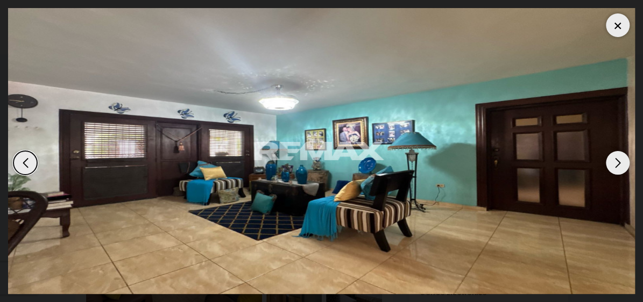
click at [616, 162] on div "Next slide" at bounding box center [618, 163] width 24 height 24
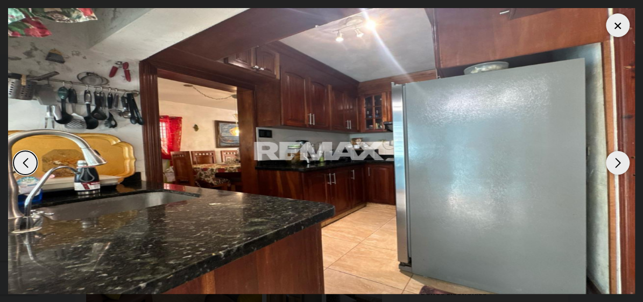
click at [616, 162] on div "Next slide" at bounding box center [618, 163] width 24 height 24
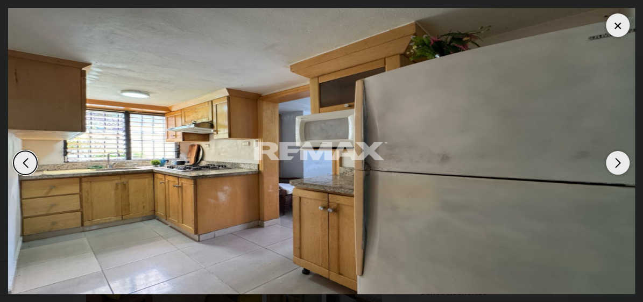
click at [616, 162] on div "Next slide" at bounding box center [618, 163] width 24 height 24
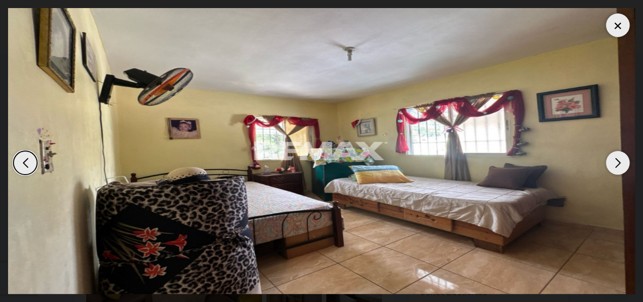
click at [616, 162] on div "Next slide" at bounding box center [618, 163] width 24 height 24
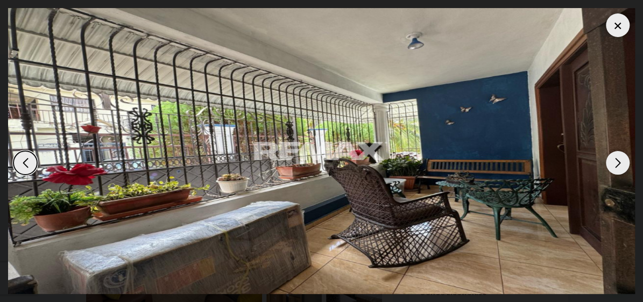
click at [616, 162] on div "Next slide" at bounding box center [618, 163] width 24 height 24
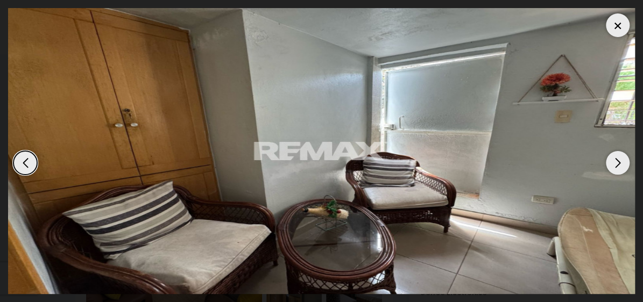
click at [616, 162] on div "Next slide" at bounding box center [618, 163] width 24 height 24
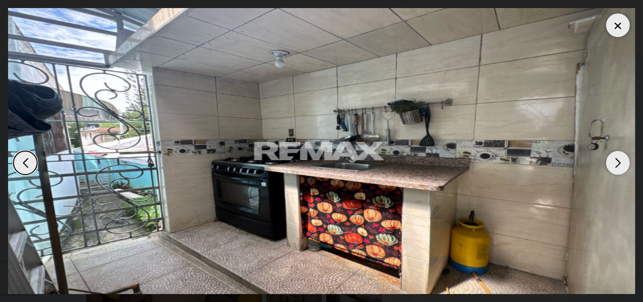
click at [616, 162] on div "Next slide" at bounding box center [618, 163] width 24 height 24
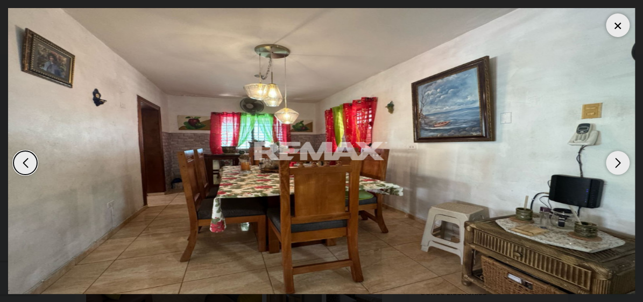
click at [616, 162] on div "Next slide" at bounding box center [618, 163] width 24 height 24
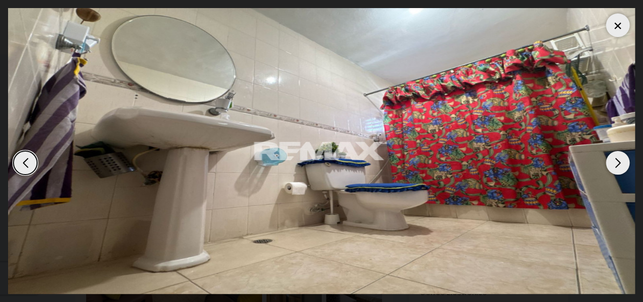
click at [616, 162] on div "Next slide" at bounding box center [618, 163] width 24 height 24
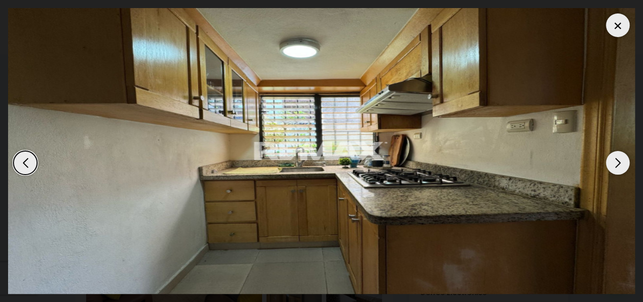
click at [616, 162] on div "Next slide" at bounding box center [618, 163] width 24 height 24
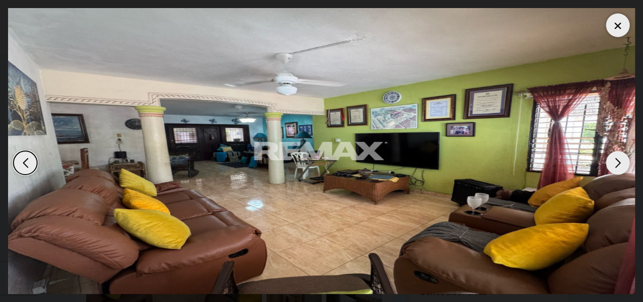
click at [615, 32] on div at bounding box center [618, 25] width 24 height 24
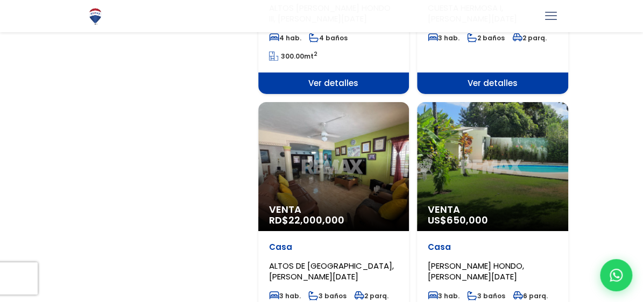
scroll to position [1000, 0]
select select "19"
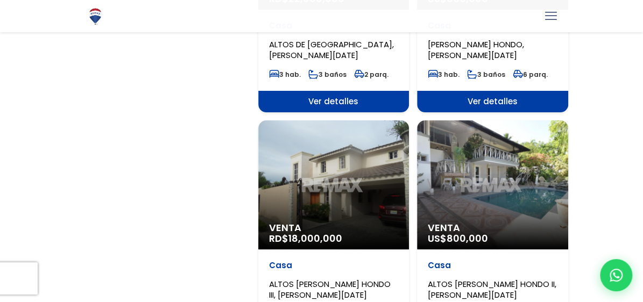
scroll to position [1758, 0]
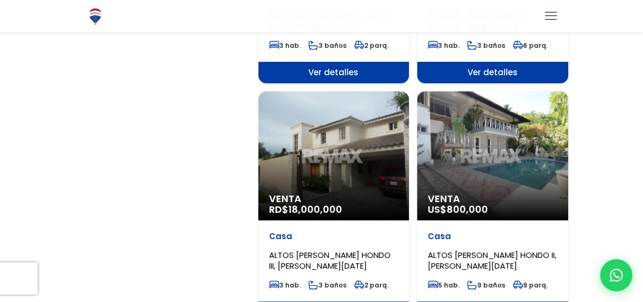
click at [341, 159] on div "Venta RD$ 18,000,000" at bounding box center [333, 156] width 151 height 129
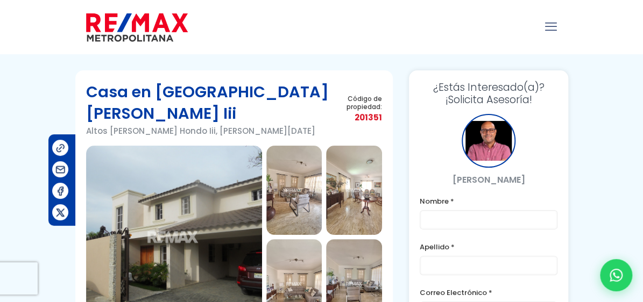
click at [182, 194] on img at bounding box center [174, 237] width 176 height 183
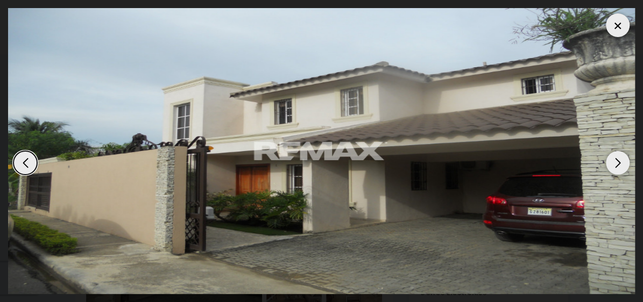
click at [613, 165] on div "Next slide" at bounding box center [618, 163] width 24 height 24
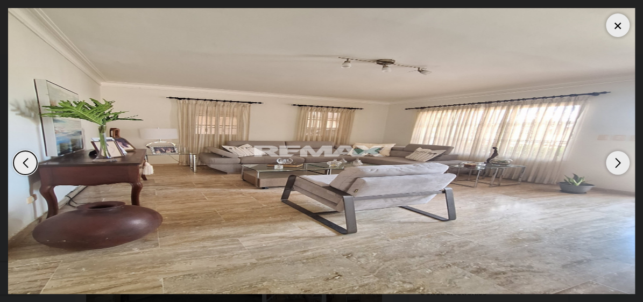
click at [613, 165] on div "Next slide" at bounding box center [618, 163] width 24 height 24
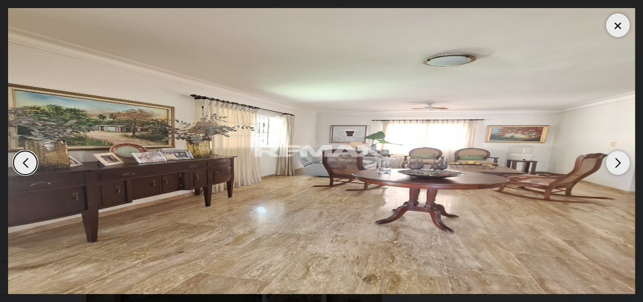
click at [613, 165] on div "Next slide" at bounding box center [618, 163] width 24 height 24
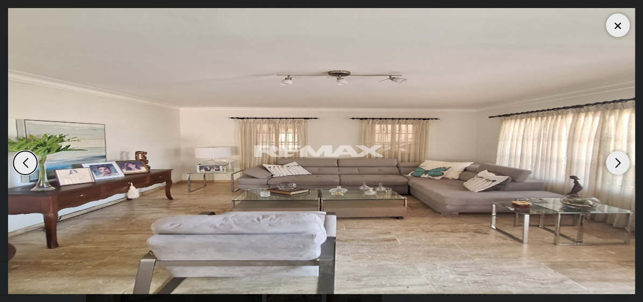
click at [613, 165] on div "Next slide" at bounding box center [618, 163] width 24 height 24
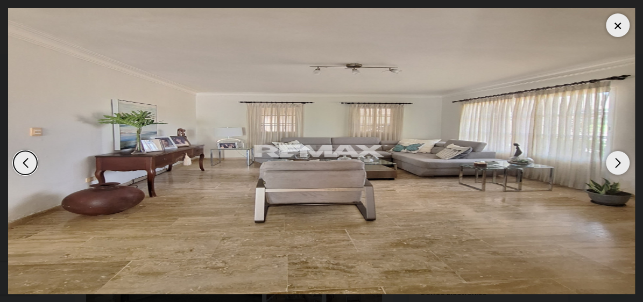
click at [613, 165] on div "Next slide" at bounding box center [618, 163] width 24 height 24
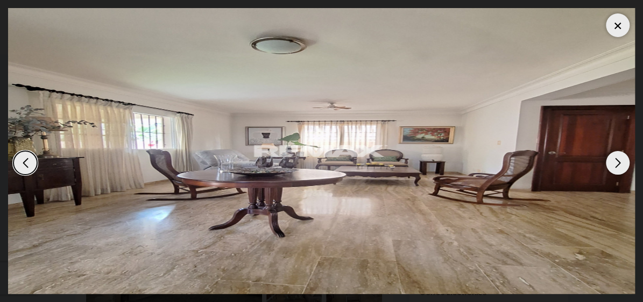
click at [613, 165] on div "Next slide" at bounding box center [618, 163] width 24 height 24
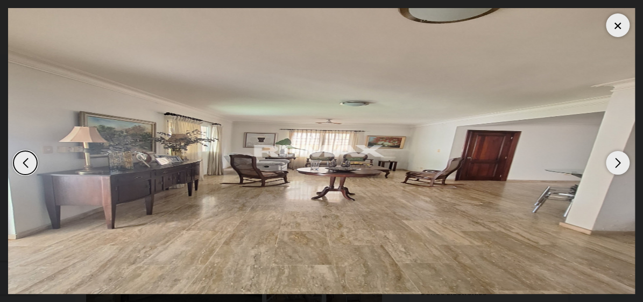
click at [613, 165] on div "Next slide" at bounding box center [618, 163] width 24 height 24
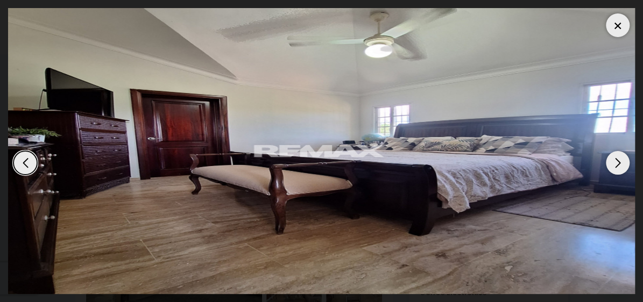
click at [613, 165] on div "Next slide" at bounding box center [618, 163] width 24 height 24
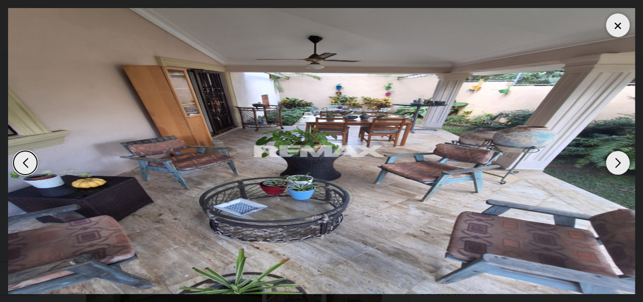
click at [613, 165] on div "Next slide" at bounding box center [618, 163] width 24 height 24
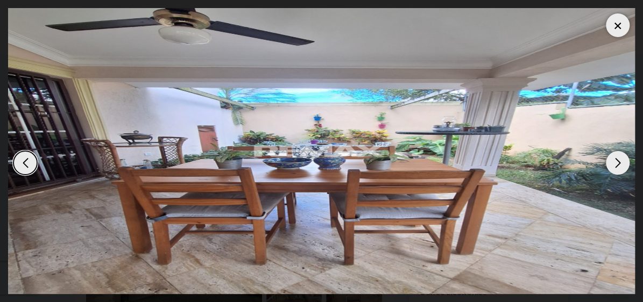
click at [613, 165] on div "Next slide" at bounding box center [618, 163] width 24 height 24
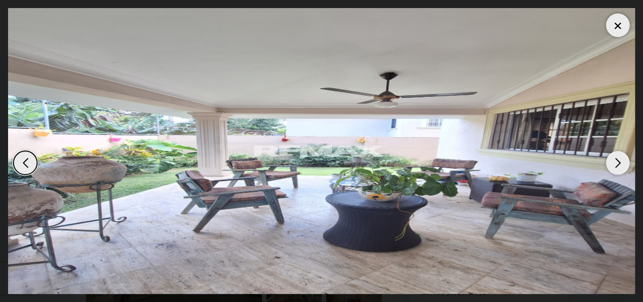
click at [613, 165] on div "Next slide" at bounding box center [618, 163] width 24 height 24
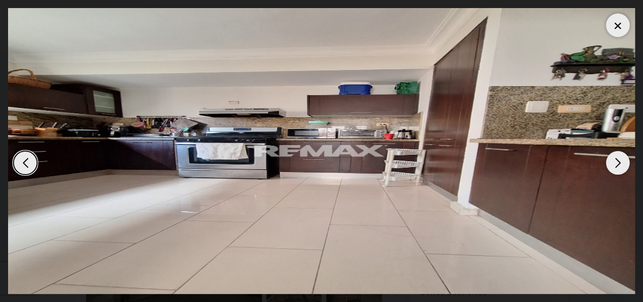
click at [613, 165] on div "Next slide" at bounding box center [618, 163] width 24 height 24
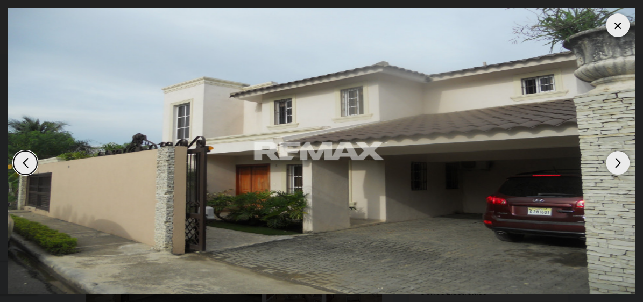
click at [614, 29] on div at bounding box center [618, 25] width 24 height 24
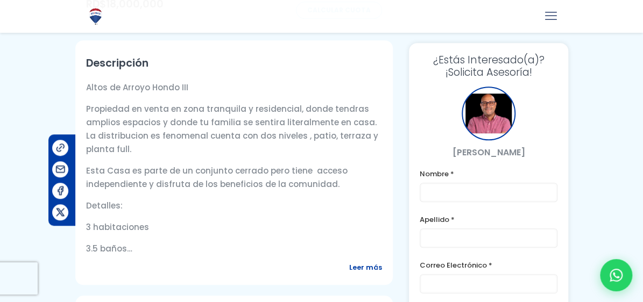
scroll to position [377, 0]
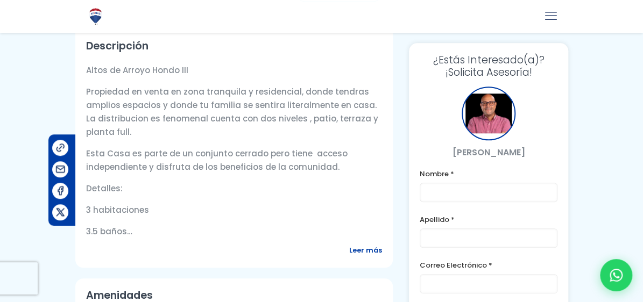
click at [369, 256] on span "Leer más" at bounding box center [365, 250] width 33 height 13
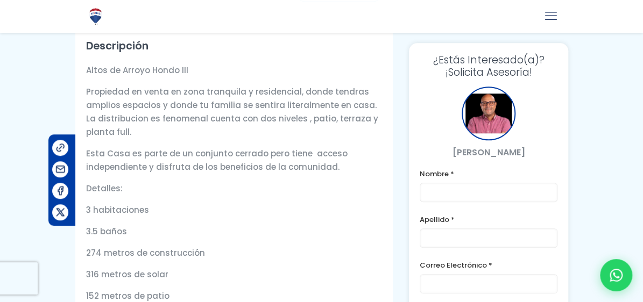
scroll to position [125, 0]
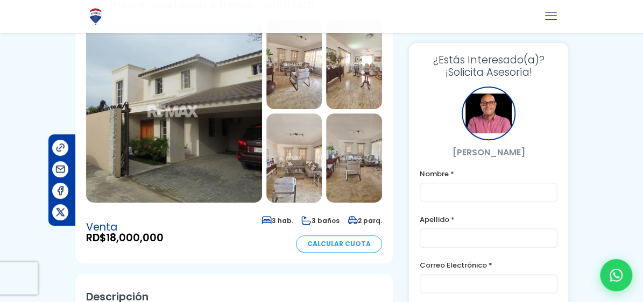
click at [178, 128] on img at bounding box center [174, 111] width 176 height 183
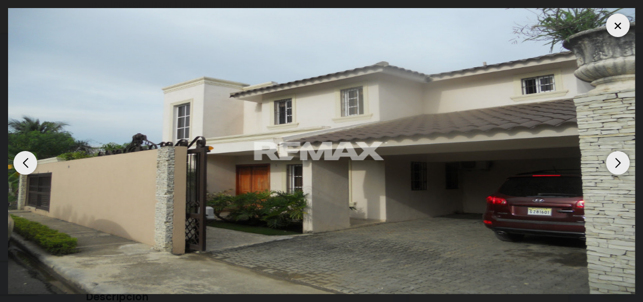
click at [617, 166] on div "Next slide" at bounding box center [618, 163] width 24 height 24
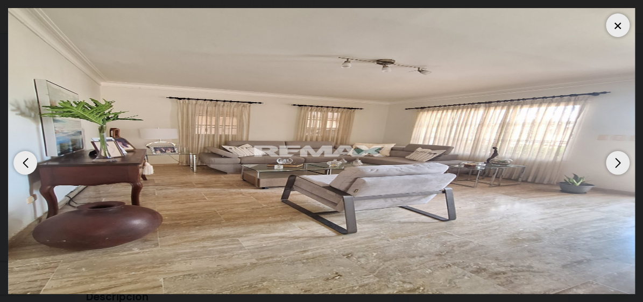
click at [617, 166] on div "Next slide" at bounding box center [618, 163] width 24 height 24
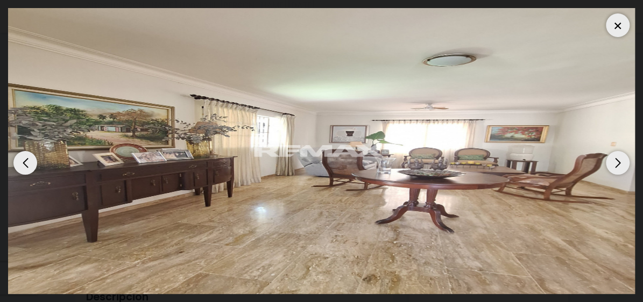
click at [617, 166] on div "Next slide" at bounding box center [618, 163] width 24 height 24
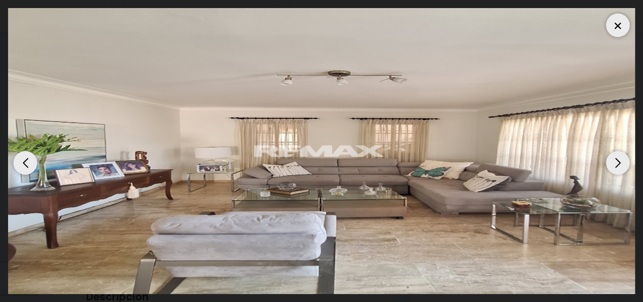
click at [617, 166] on div "Next slide" at bounding box center [618, 163] width 24 height 24
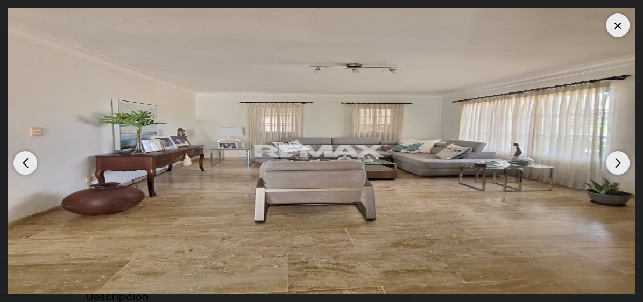
click at [617, 166] on div "Next slide" at bounding box center [618, 163] width 24 height 24
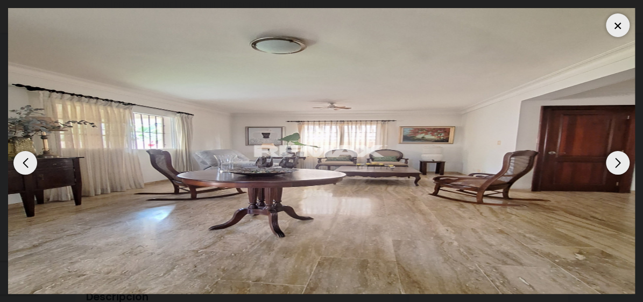
click at [617, 166] on div "Next slide" at bounding box center [618, 163] width 24 height 24
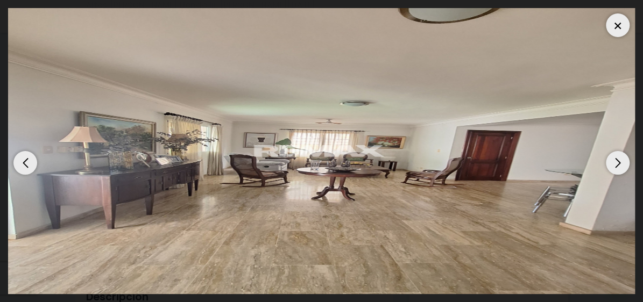
click at [617, 166] on div "Next slide" at bounding box center [618, 163] width 24 height 24
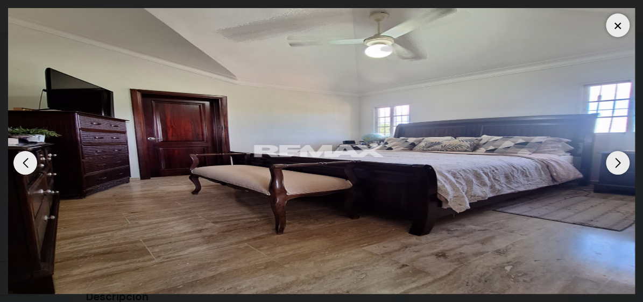
click at [617, 166] on div "Next slide" at bounding box center [618, 163] width 24 height 24
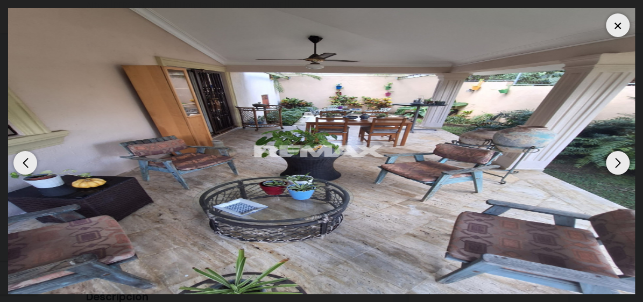
click at [617, 166] on div "Next slide" at bounding box center [618, 163] width 24 height 24
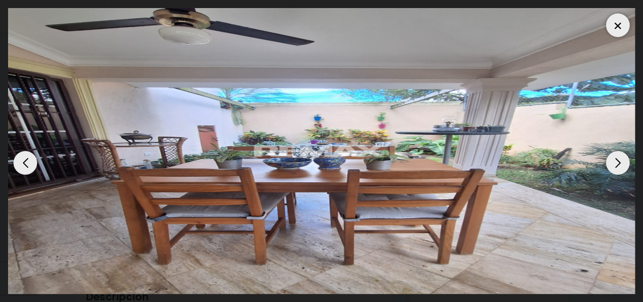
click at [617, 166] on div "Next slide" at bounding box center [618, 163] width 24 height 24
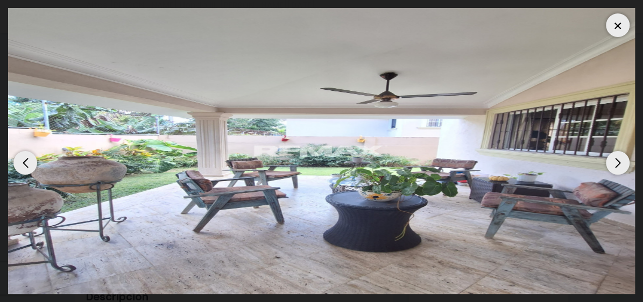
click at [617, 166] on div "Next slide" at bounding box center [618, 163] width 24 height 24
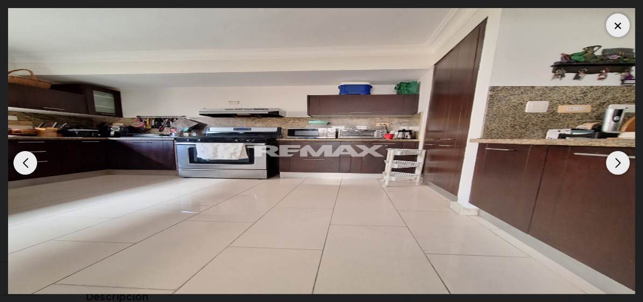
click at [619, 32] on div at bounding box center [618, 25] width 24 height 24
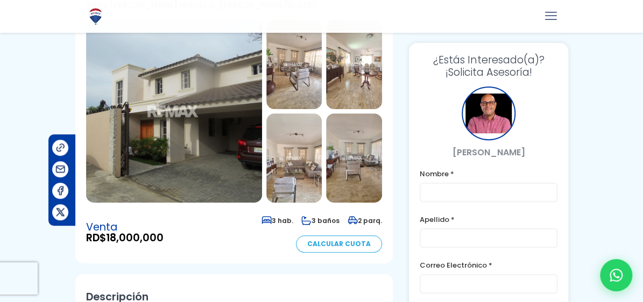
click at [182, 160] on img at bounding box center [174, 111] width 176 height 183
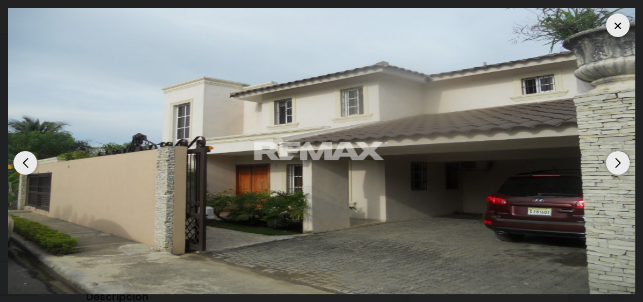
click at [623, 159] on div "Next slide" at bounding box center [618, 163] width 24 height 24
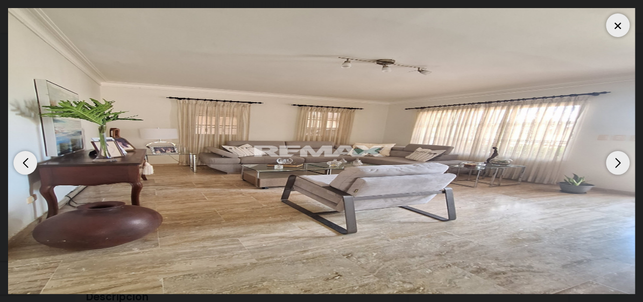
click at [623, 159] on div "Next slide" at bounding box center [618, 163] width 24 height 24
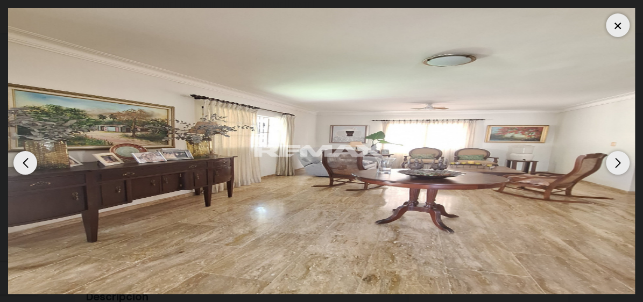
click at [623, 159] on div "Next slide" at bounding box center [618, 163] width 24 height 24
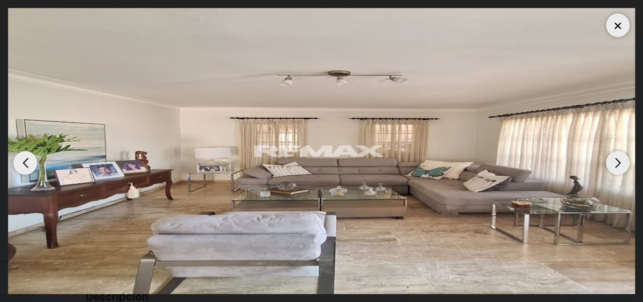
click at [623, 159] on div "Next slide" at bounding box center [618, 163] width 24 height 24
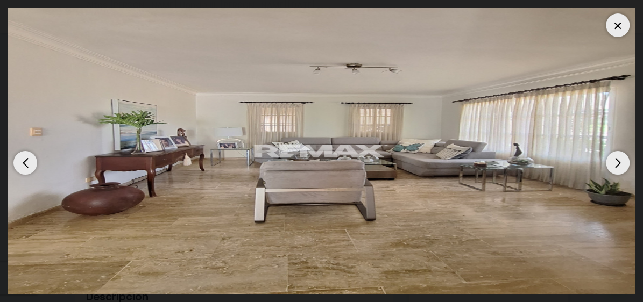
click at [623, 159] on div "Next slide" at bounding box center [618, 163] width 24 height 24
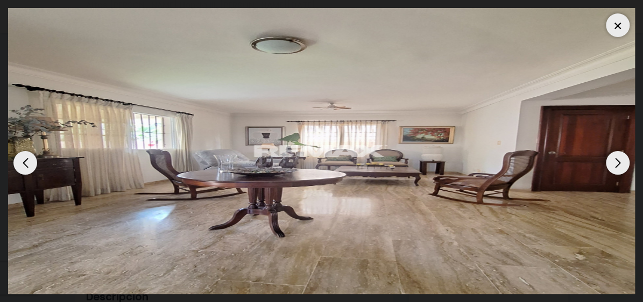
click at [623, 159] on div "Next slide" at bounding box center [618, 163] width 24 height 24
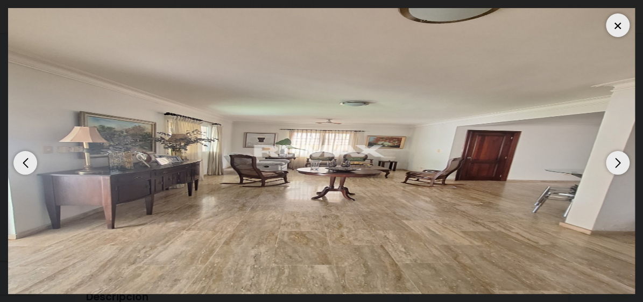
click at [623, 159] on div "Next slide" at bounding box center [618, 163] width 24 height 24
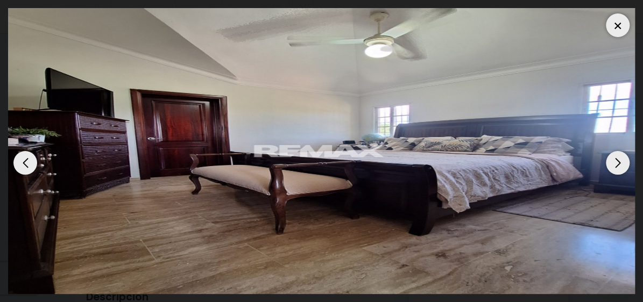
click at [623, 159] on div "Next slide" at bounding box center [618, 163] width 24 height 24
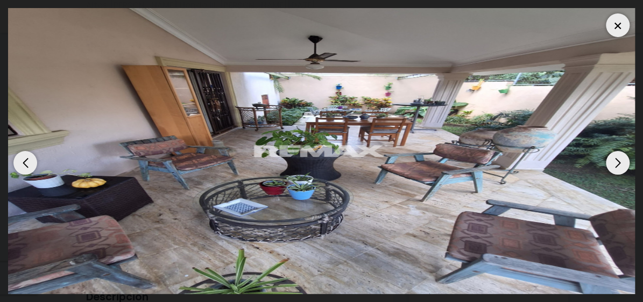
click at [623, 159] on div "Next slide" at bounding box center [618, 163] width 24 height 24
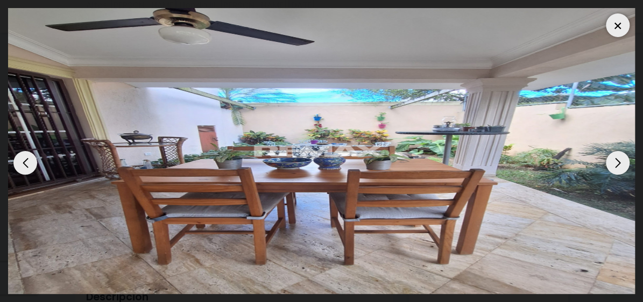
click at [623, 159] on div "Next slide" at bounding box center [618, 163] width 24 height 24
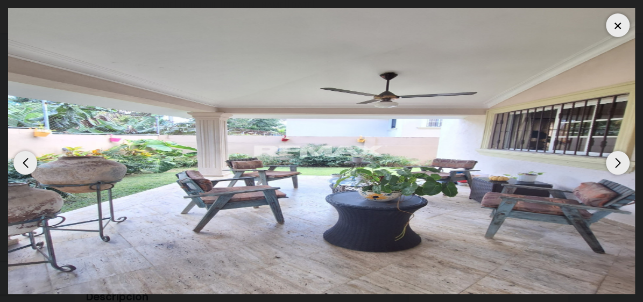
click at [616, 33] on div at bounding box center [618, 25] width 24 height 24
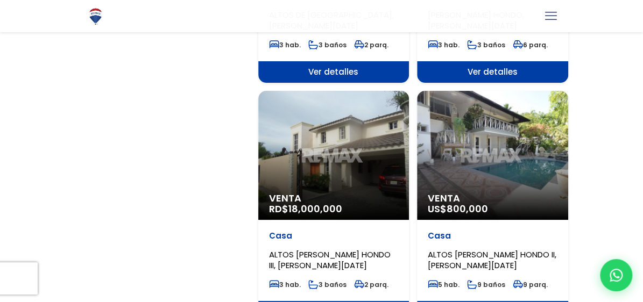
select select "19"
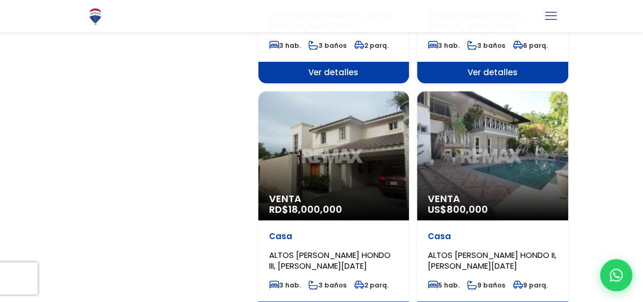
scroll to position [1884, 0]
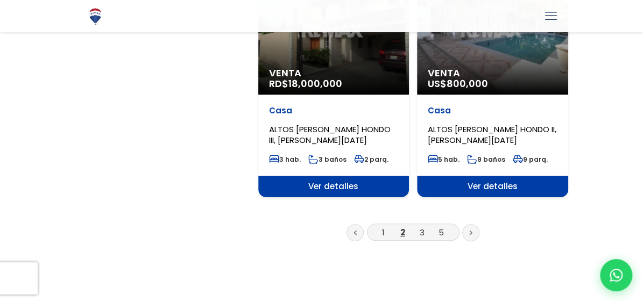
click at [424, 240] on li "3" at bounding box center [421, 232] width 17 height 13
click at [422, 238] on link "3" at bounding box center [422, 232] width 5 height 11
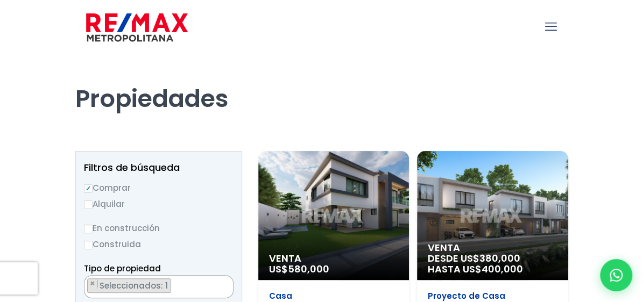
select select "19"
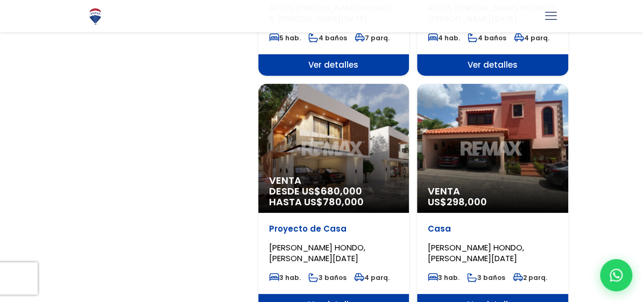
scroll to position [1884, 0]
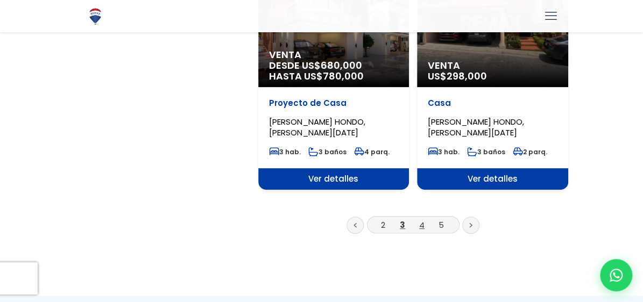
click at [421, 221] on link "4" at bounding box center [421, 225] width 5 height 11
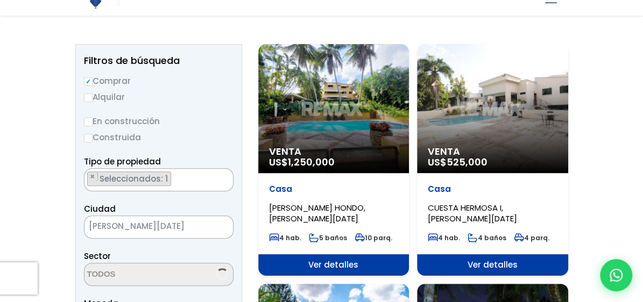
scroll to position [125, 0]
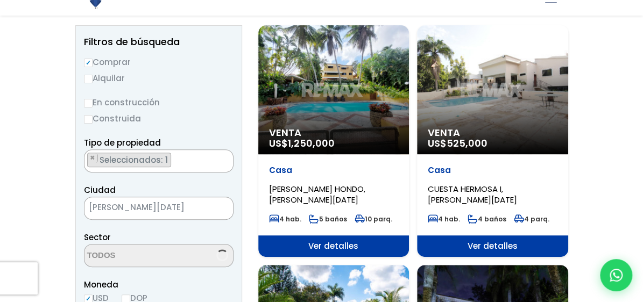
select select "19"
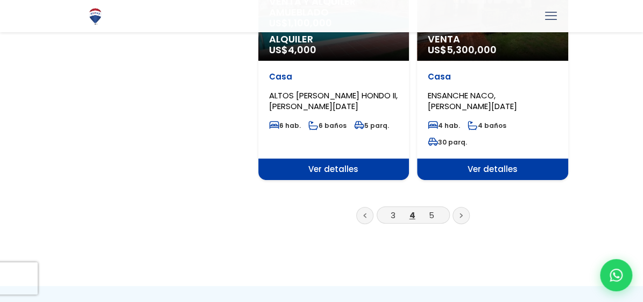
scroll to position [2009, 0]
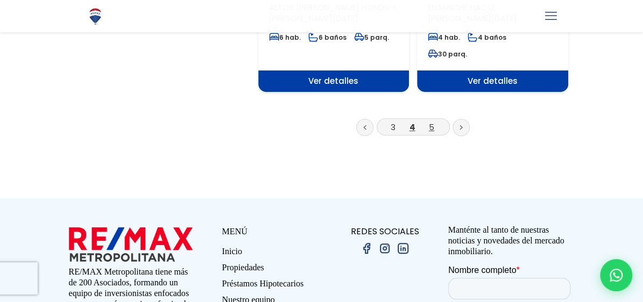
click at [431, 122] on link "5" at bounding box center [431, 127] width 5 height 11
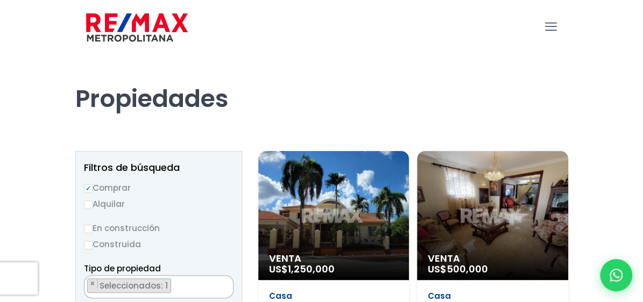
scroll to position [1000, 0]
select select "19"
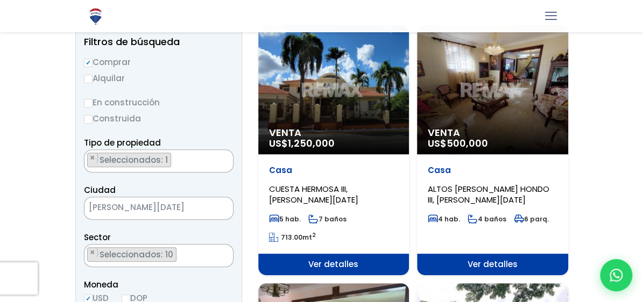
scroll to position [377, 0]
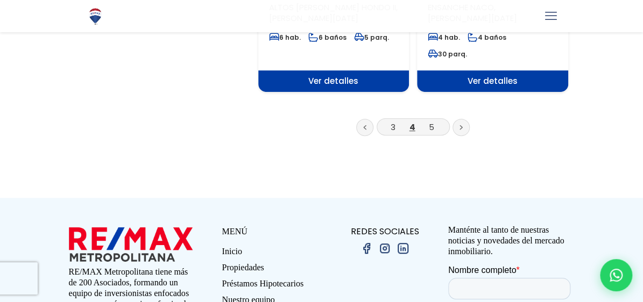
scroll to position [1000, 0]
select select "19"
